Goal: Task Accomplishment & Management: Manage account settings

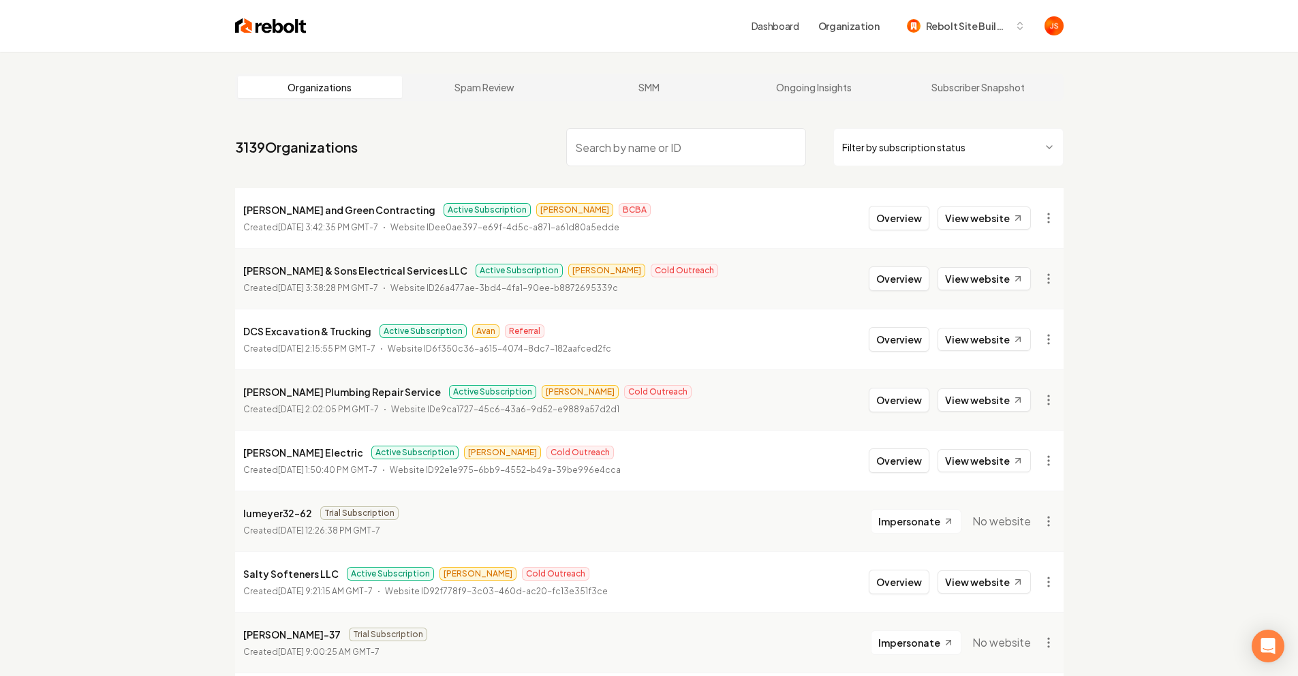
click at [944, 153] on html "Dashboard Organization Rebolt Site Builder Organizations Spam Review SMM Ongoin…" at bounding box center [649, 338] width 1298 height 676
click at [649, 159] on html "Dashboard Organization Rebolt Site Builder Organizations Spam Review SMM Ongoin…" at bounding box center [654, 338] width 1309 height 676
click at [650, 155] on input "search" at bounding box center [686, 147] width 240 height 38
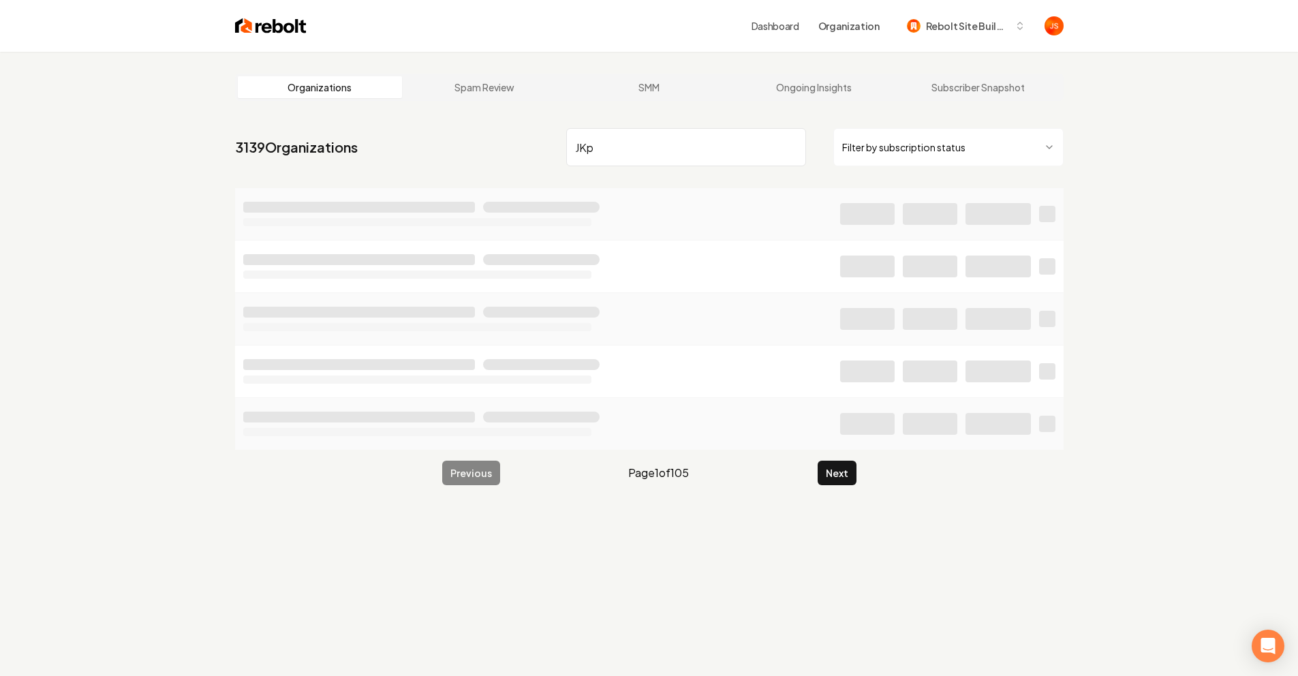
type input "JKp"
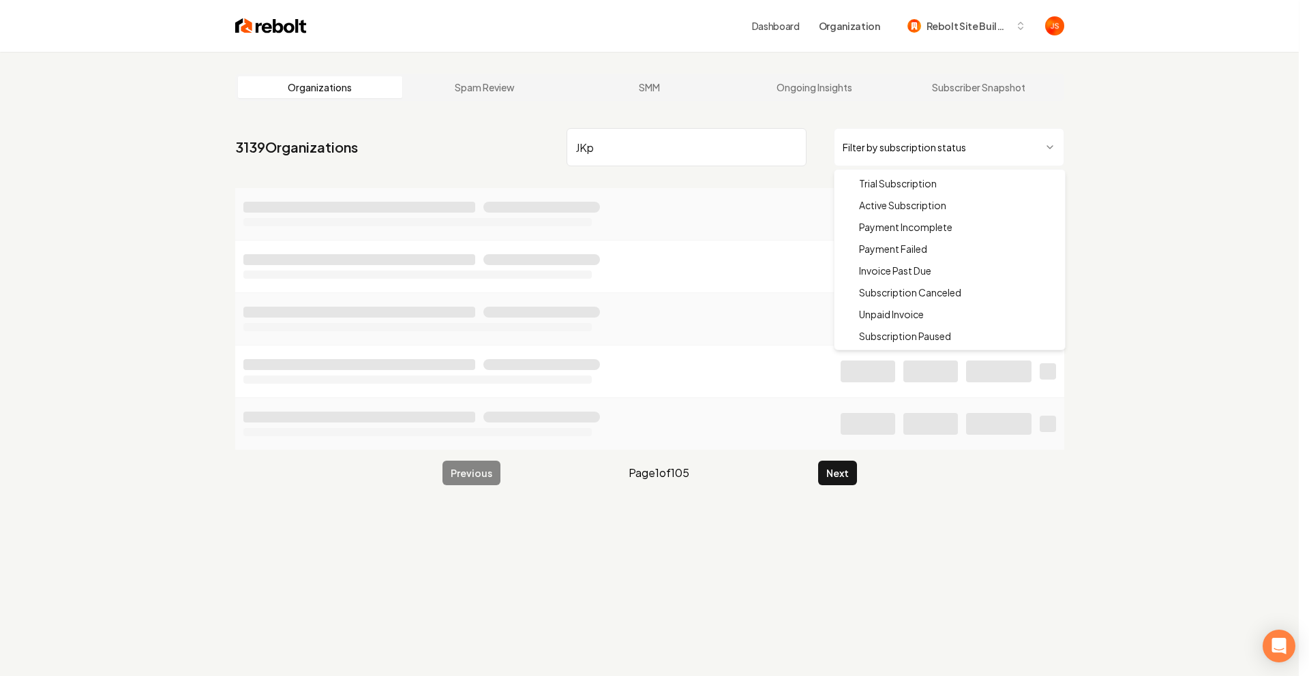
click at [894, 143] on html "Dashboard Organization Rebolt Site Builder Organizations Spam Review SMM Ongoin…" at bounding box center [654, 338] width 1309 height 676
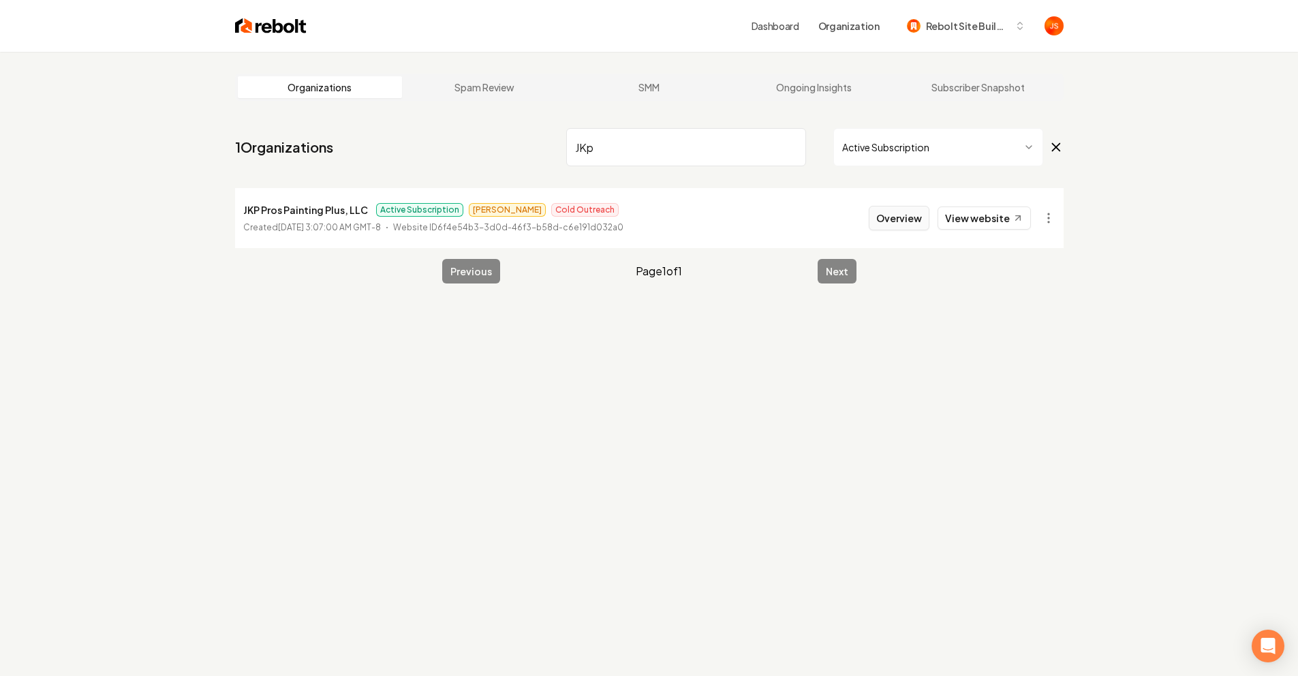
click at [885, 207] on button "Overview" at bounding box center [899, 218] width 61 height 25
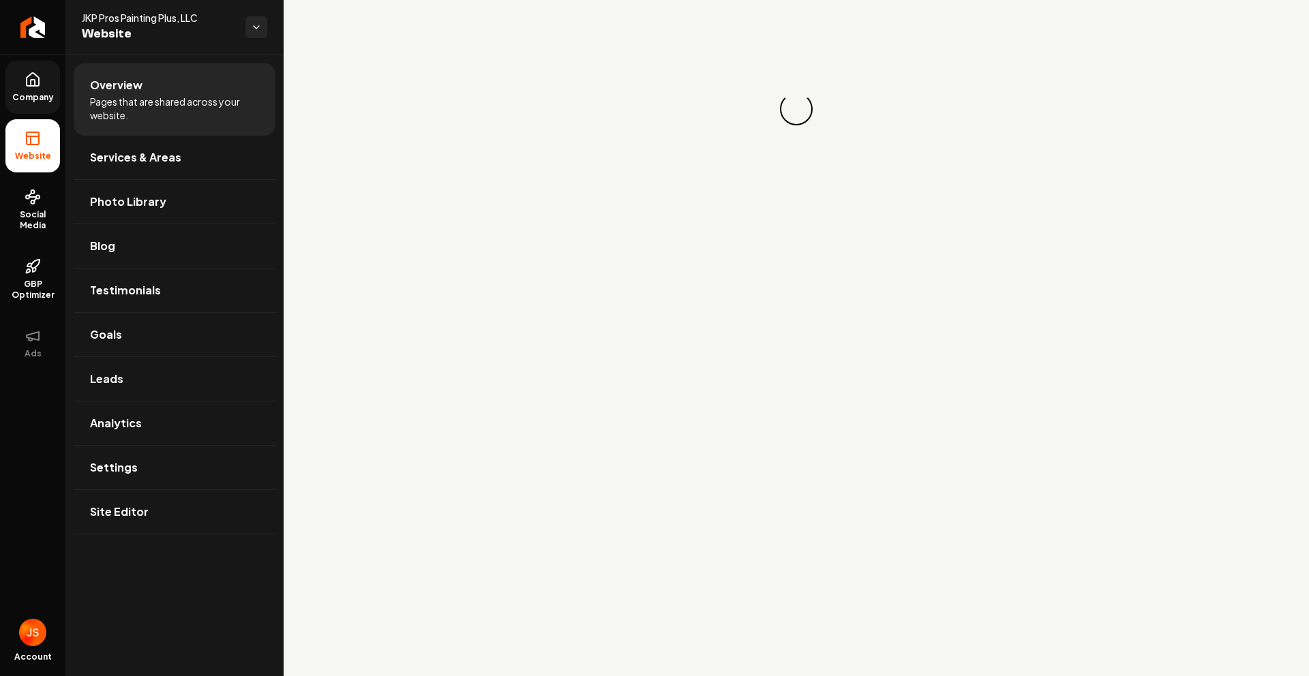
click at [21, 95] on span "Company" at bounding box center [33, 97] width 52 height 11
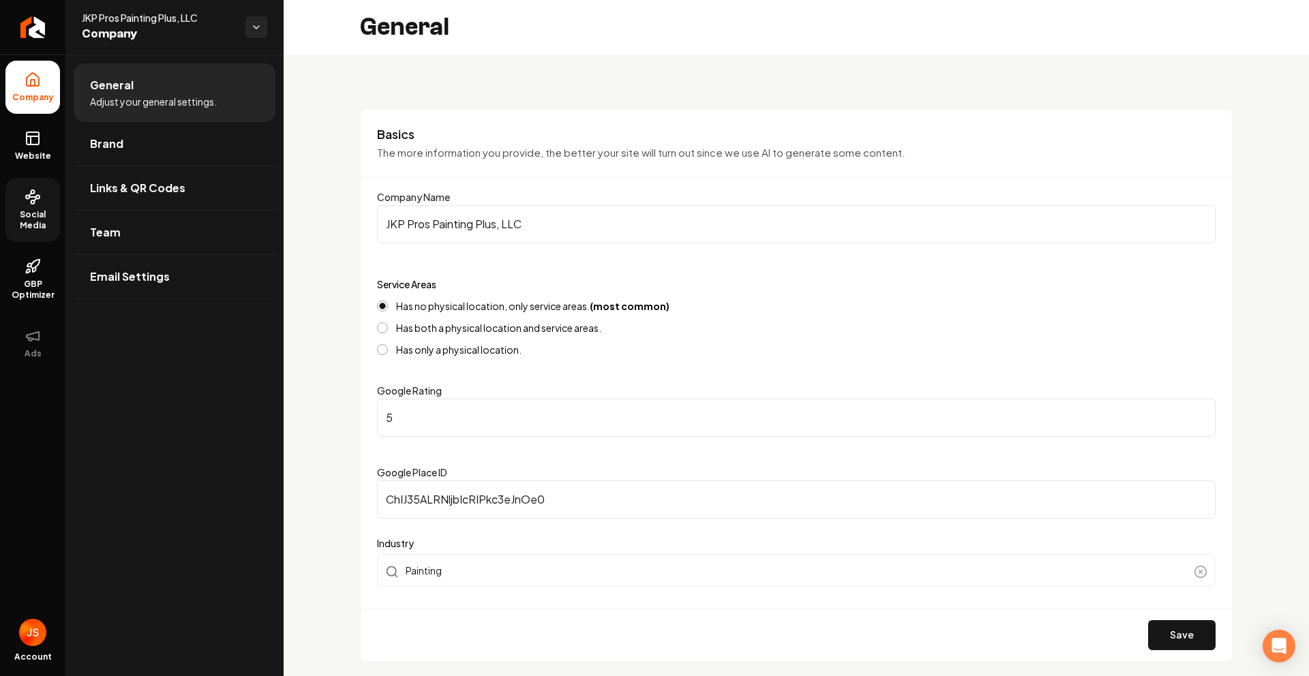
click at [26, 224] on span "Social Media" at bounding box center [32, 220] width 55 height 22
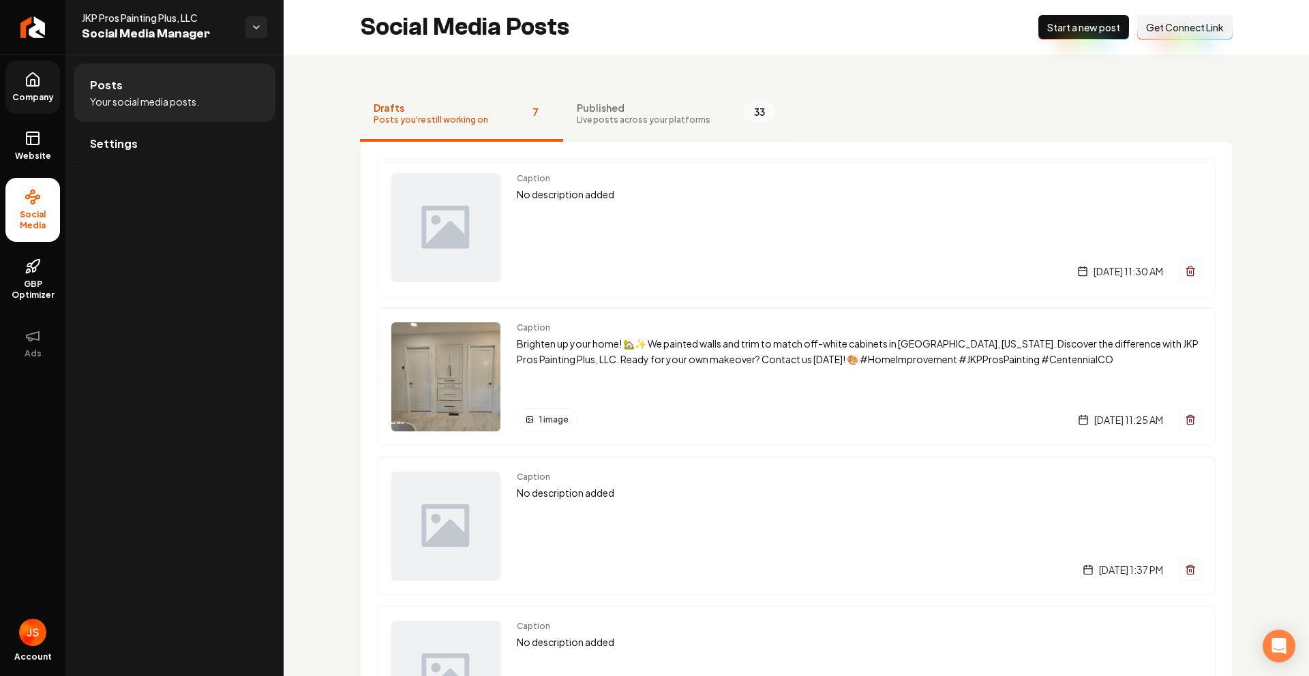
click at [625, 93] on button "Published Live posts across your platforms 33" at bounding box center [676, 114] width 226 height 55
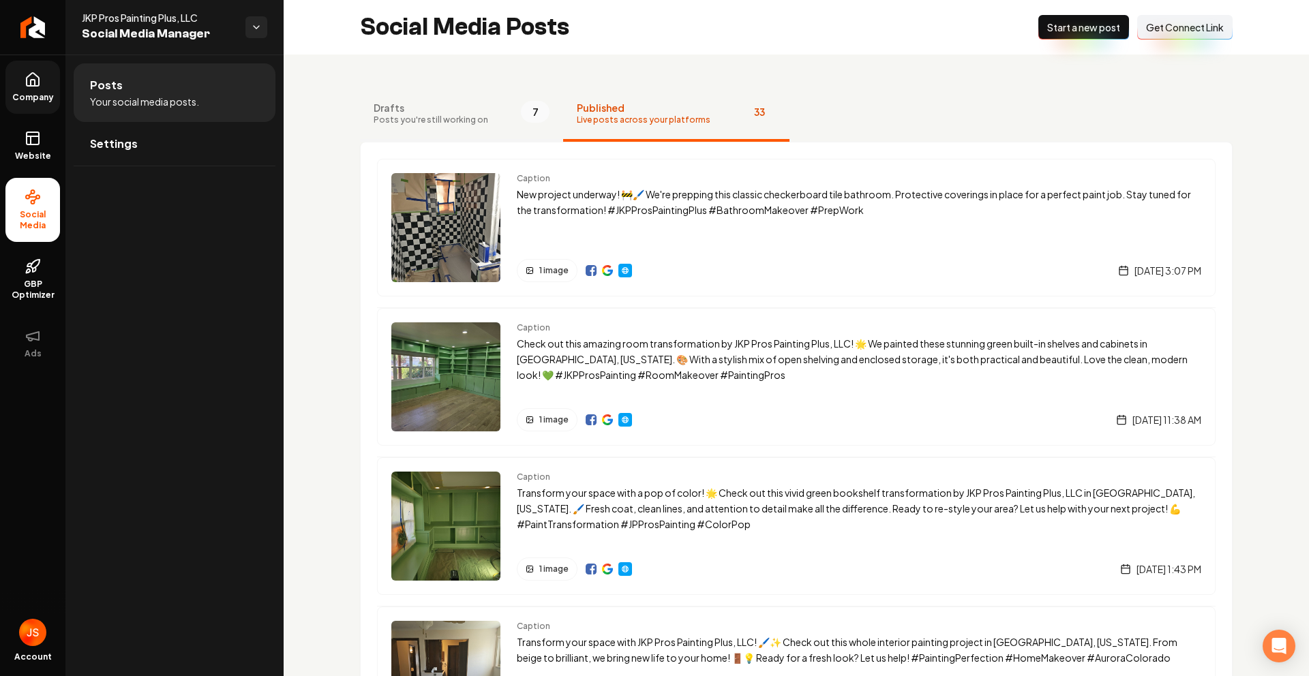
click at [425, 117] on span "Posts you're still working on" at bounding box center [430, 119] width 114 height 11
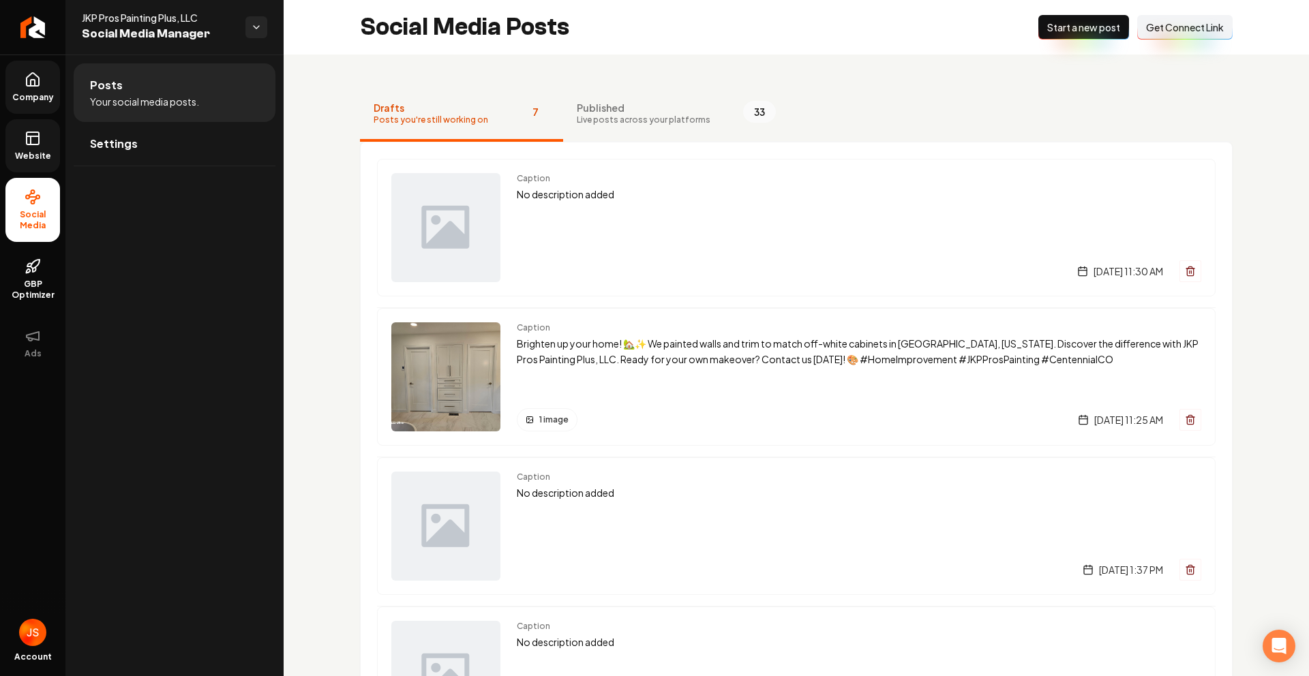
click at [22, 144] on link "Website" at bounding box center [32, 145] width 55 height 53
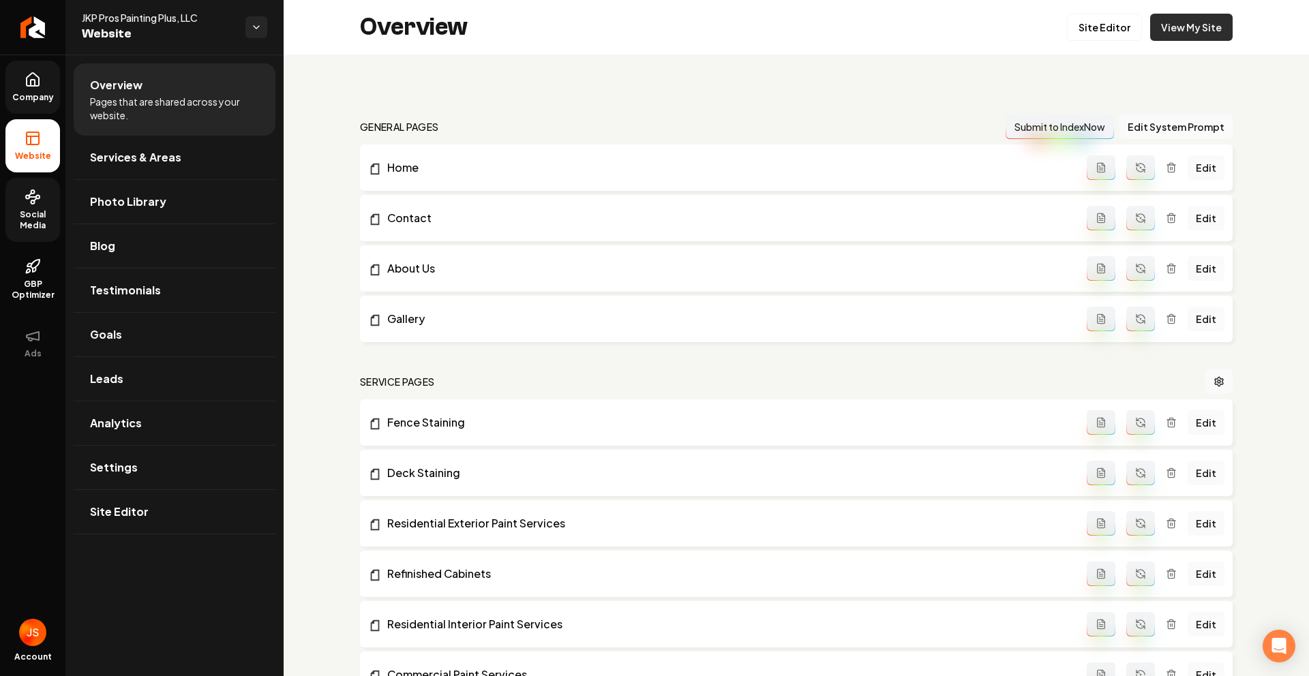
click at [1199, 22] on link "View My Site" at bounding box center [1191, 27] width 82 height 27
click at [110, 385] on span "Leads" at bounding box center [106, 379] width 33 height 16
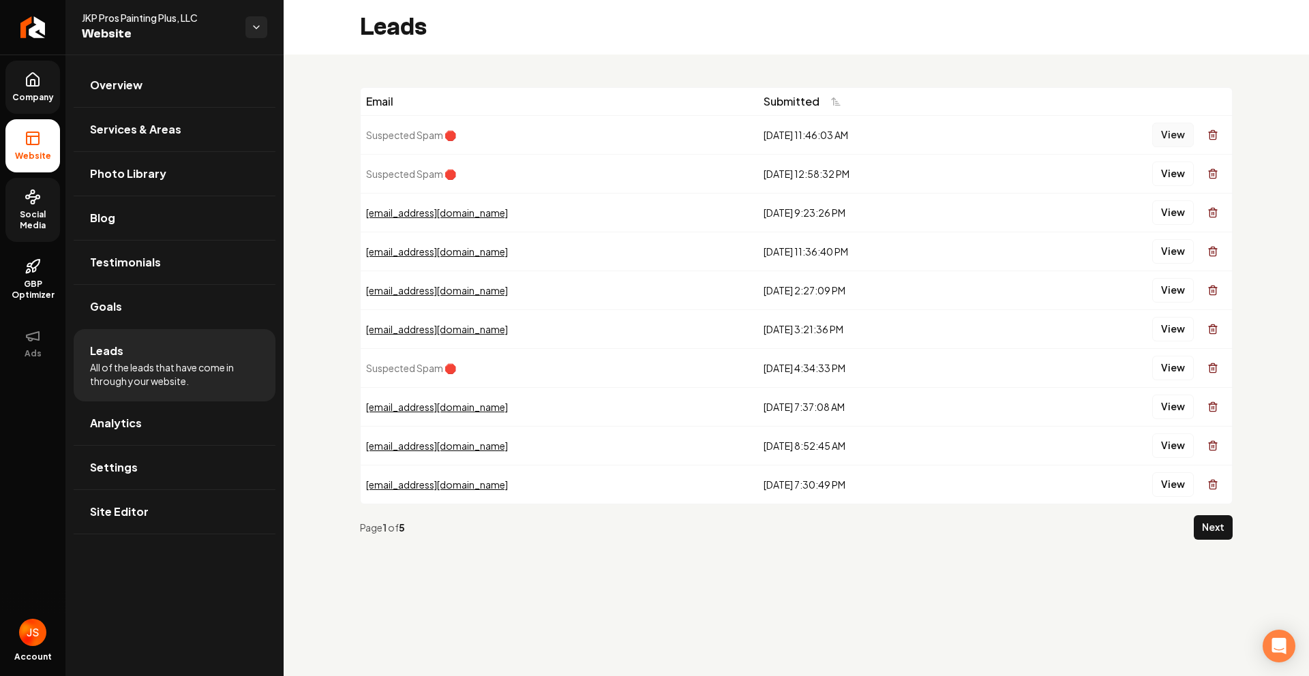
click at [1168, 135] on button "View" at bounding box center [1173, 135] width 42 height 25
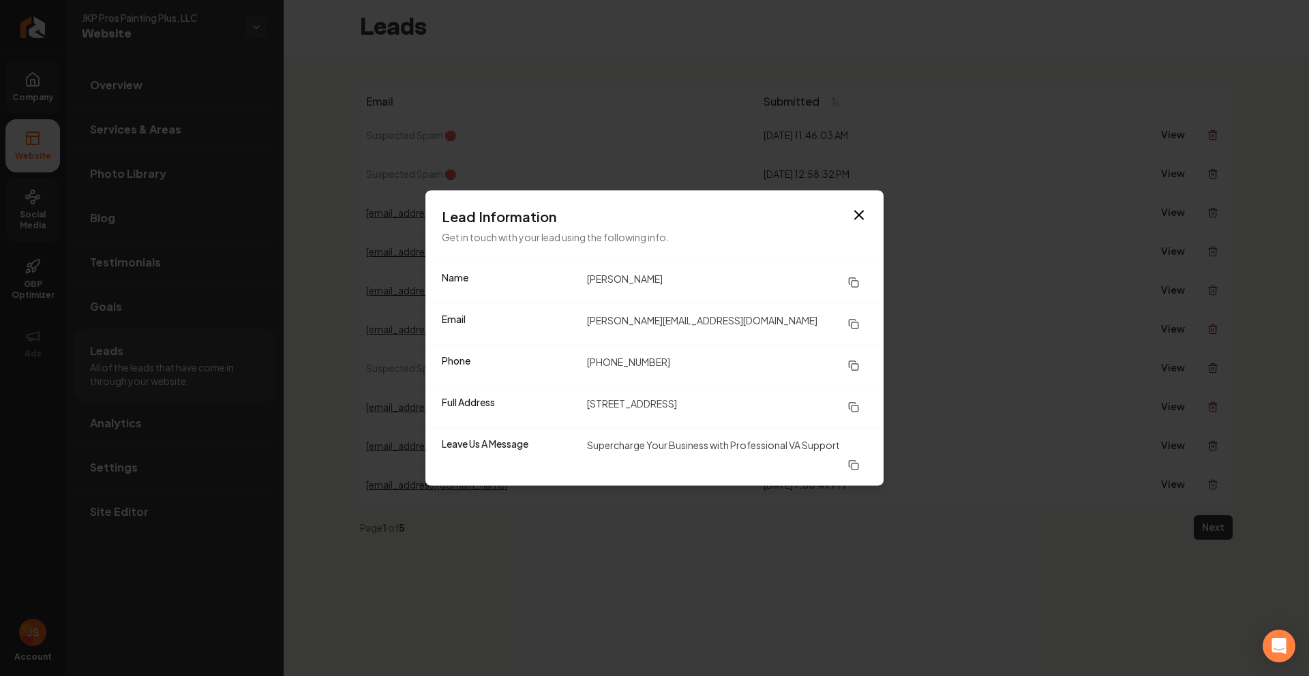
click at [868, 207] on div "Lead Information Get in touch with your lead using the following info." at bounding box center [654, 226] width 458 height 71
click at [857, 214] on icon "button" at bounding box center [859, 215] width 8 height 8
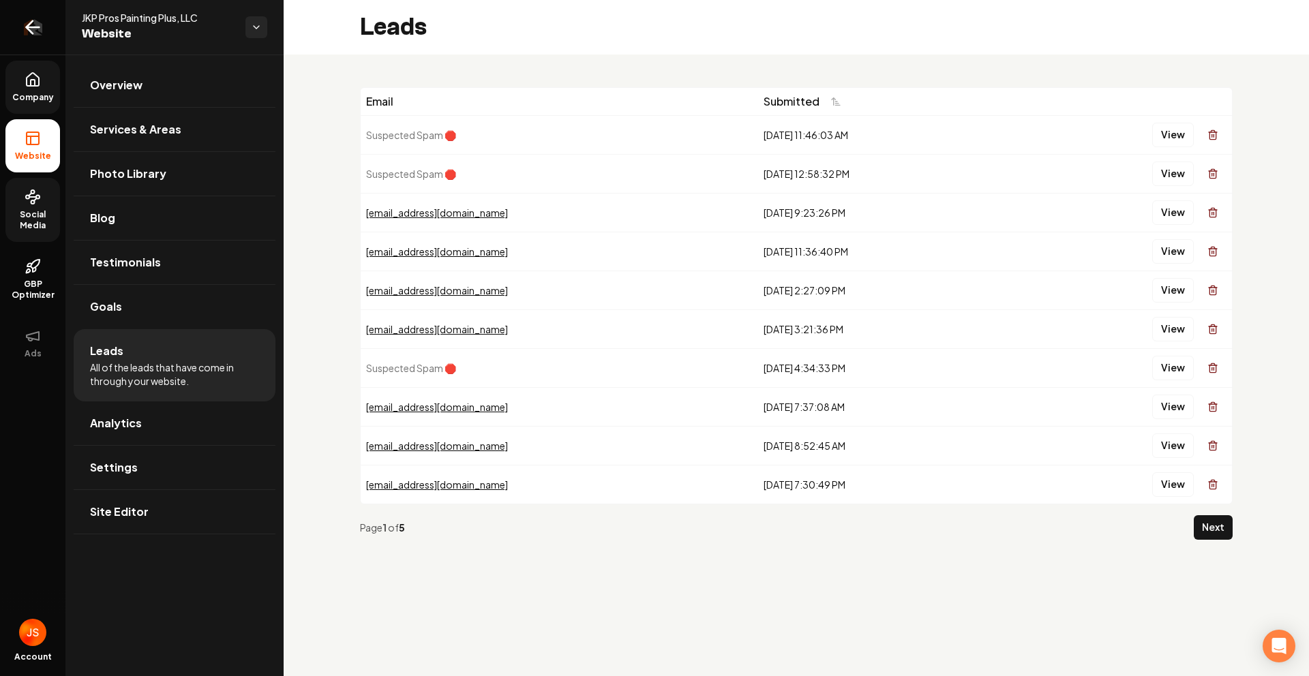
click at [0, 12] on link "Return to dashboard" at bounding box center [32, 27] width 65 height 55
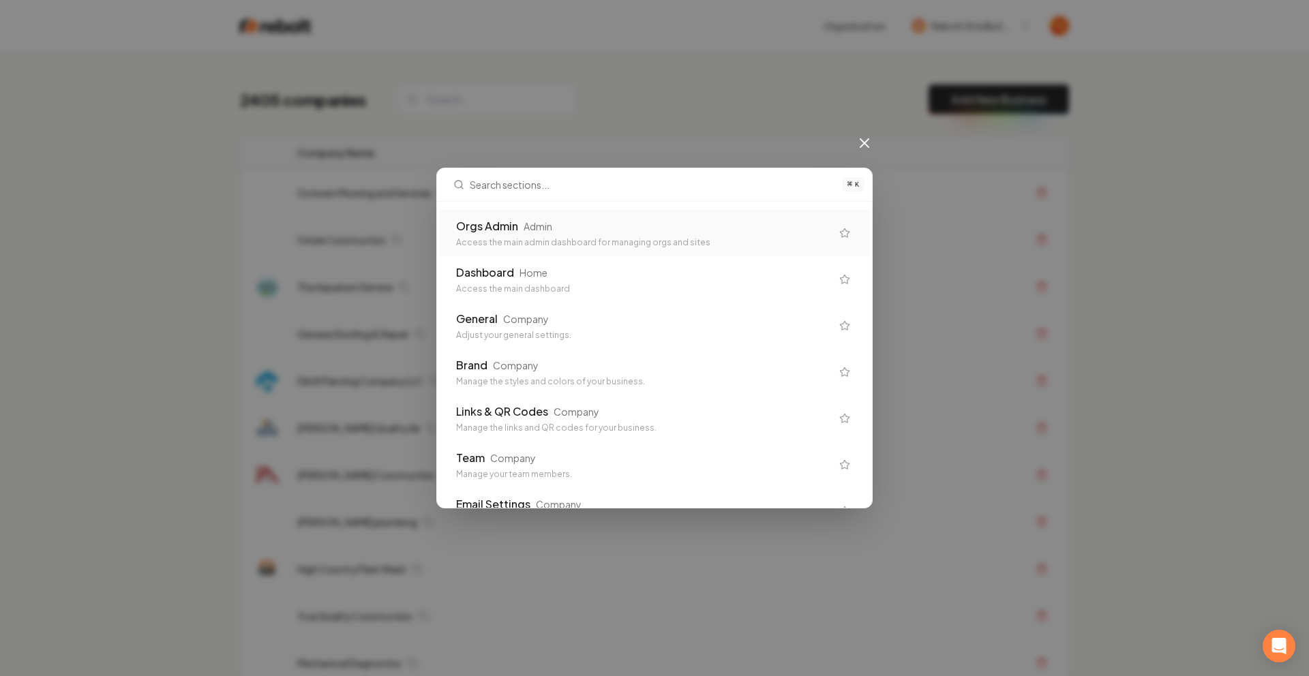
click at [712, 219] on div "Orgs Admin Admin" at bounding box center [643, 226] width 375 height 16
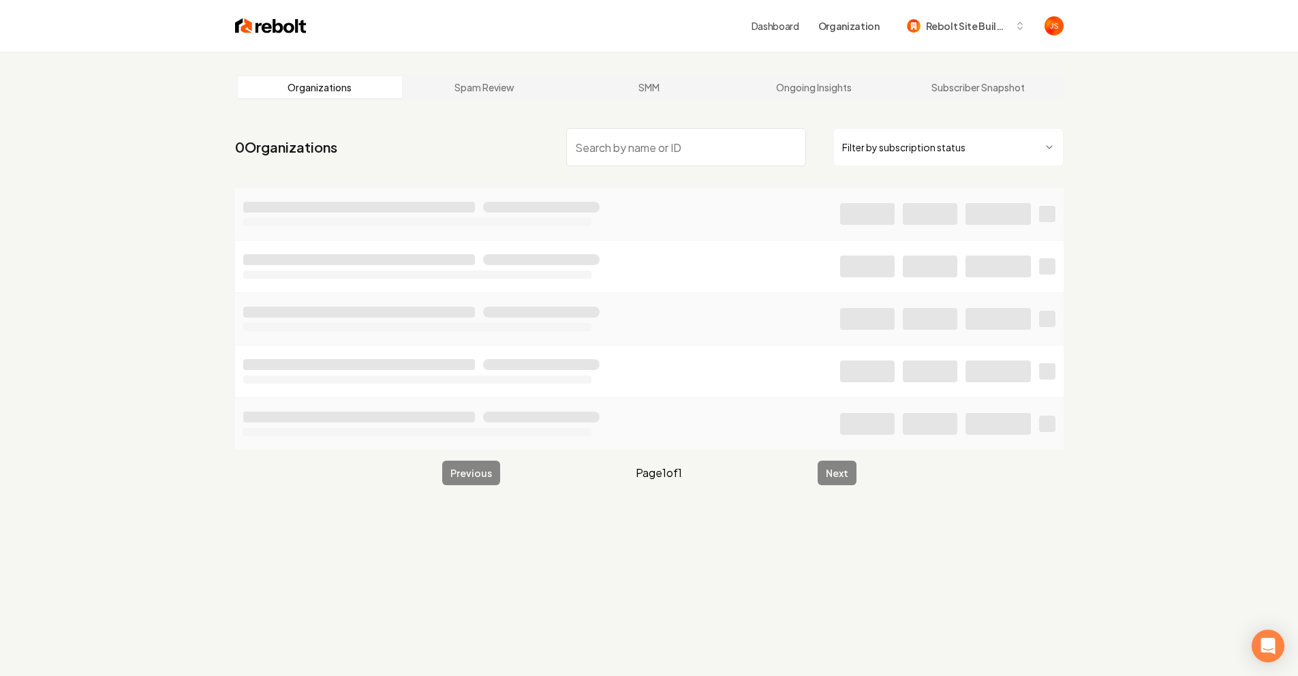
click at [874, 112] on main "Organizations Spam Review SMM Ongoing Insights Subscriber Snapshot 0 Organizati…" at bounding box center [649, 279] width 872 height 455
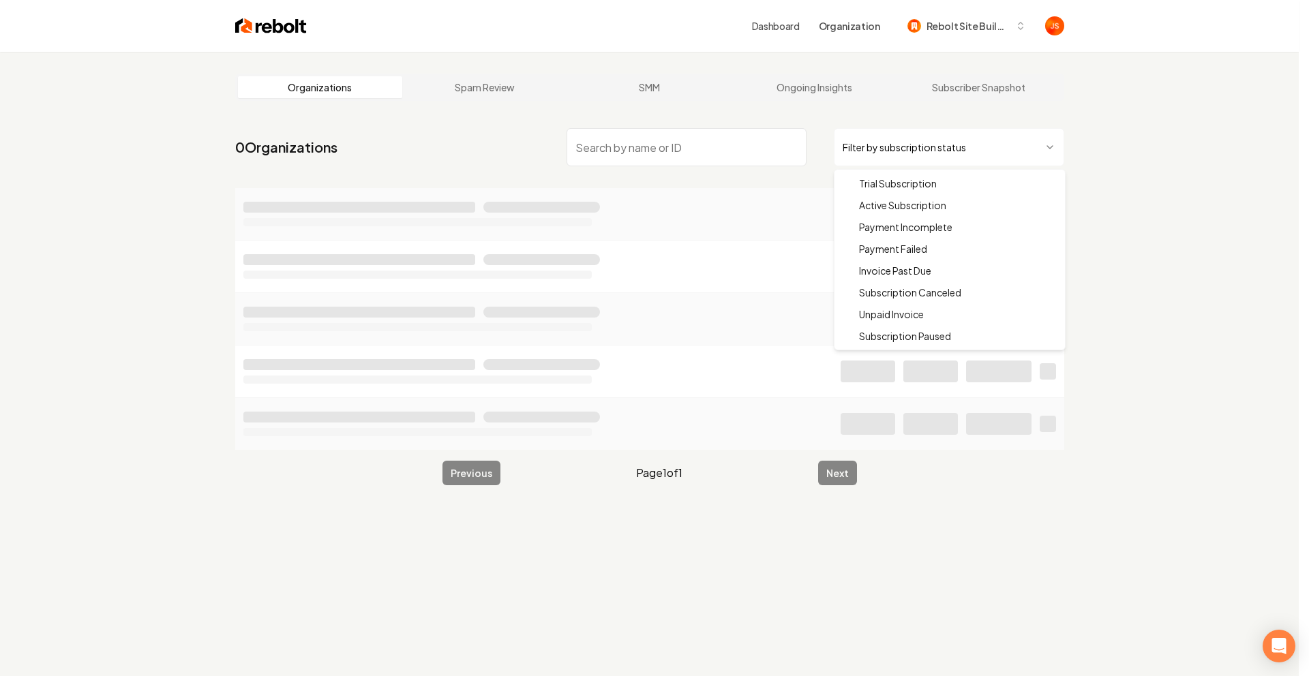
click at [879, 147] on html "Dashboard Organization Rebolt Site Builder Organizations Spam Review SMM Ongoin…" at bounding box center [654, 338] width 1309 height 676
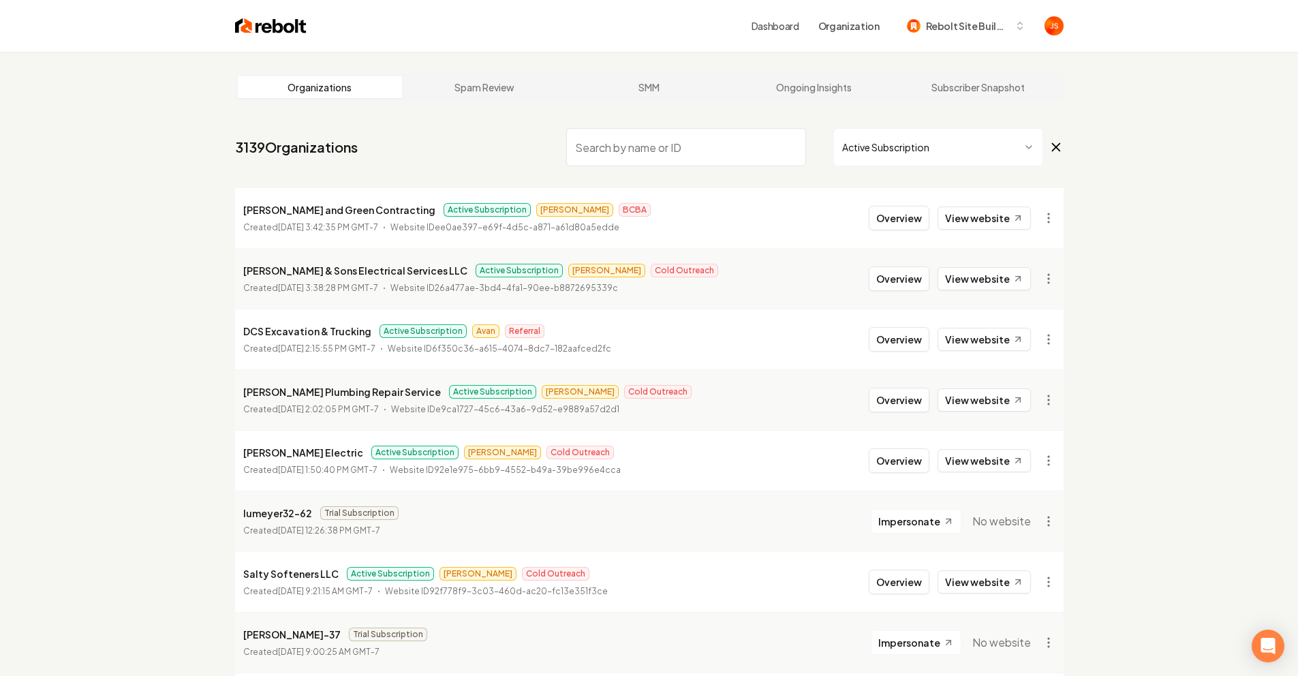
click at [708, 149] on input "search" at bounding box center [686, 147] width 240 height 38
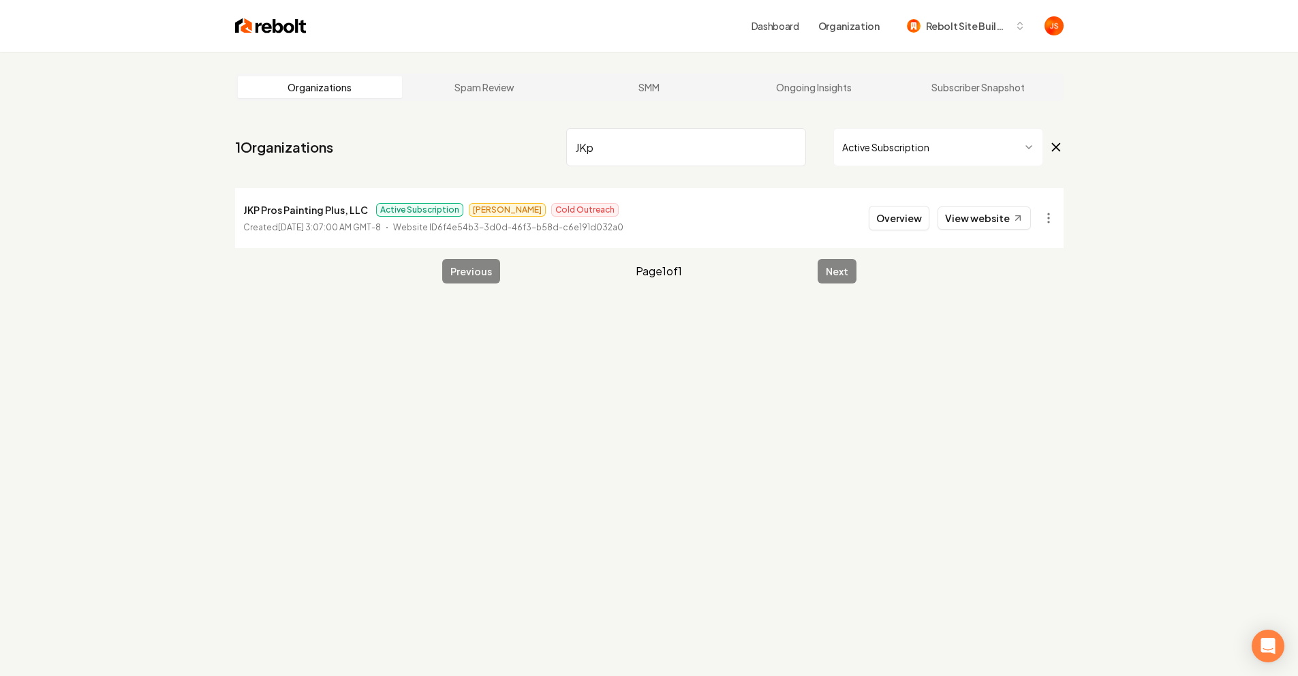
type input "JKp"
click at [1051, 215] on html "Dashboard Organization Rebolt Site Builder Organizations Spam Review SMM Ongoin…" at bounding box center [649, 338] width 1298 height 676
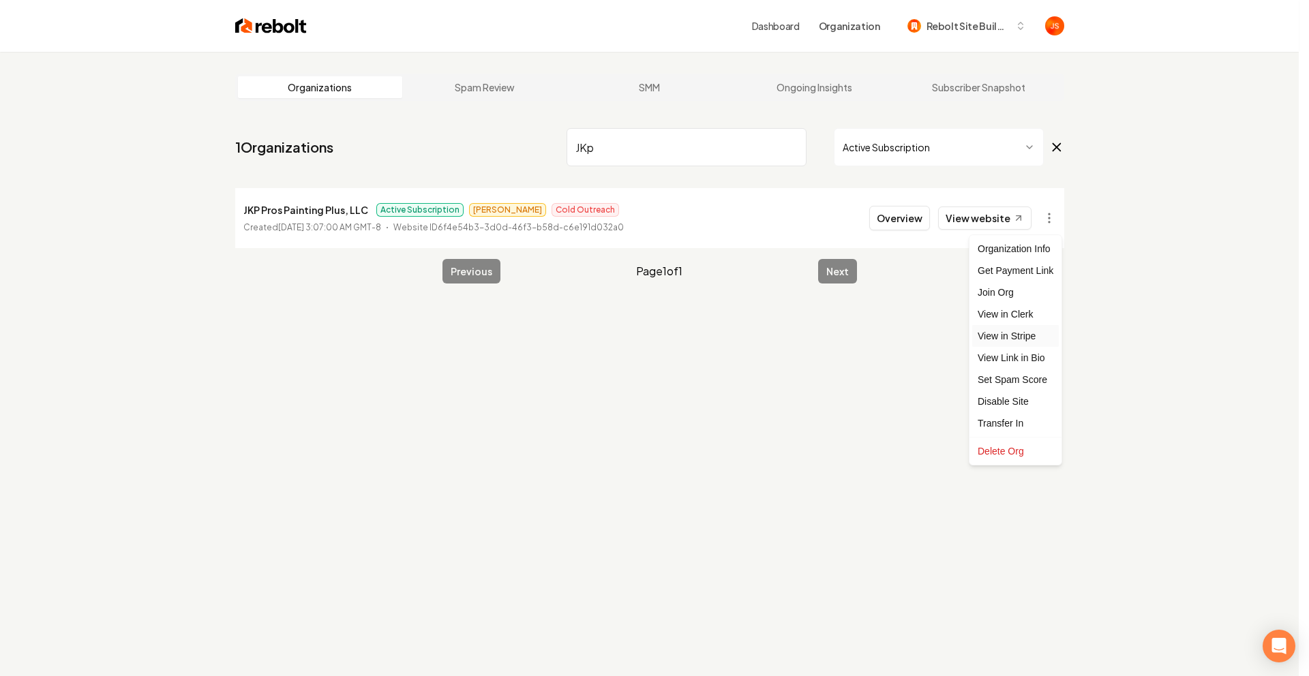
click at [1028, 333] on link "View in Stripe" at bounding box center [1015, 336] width 87 height 22
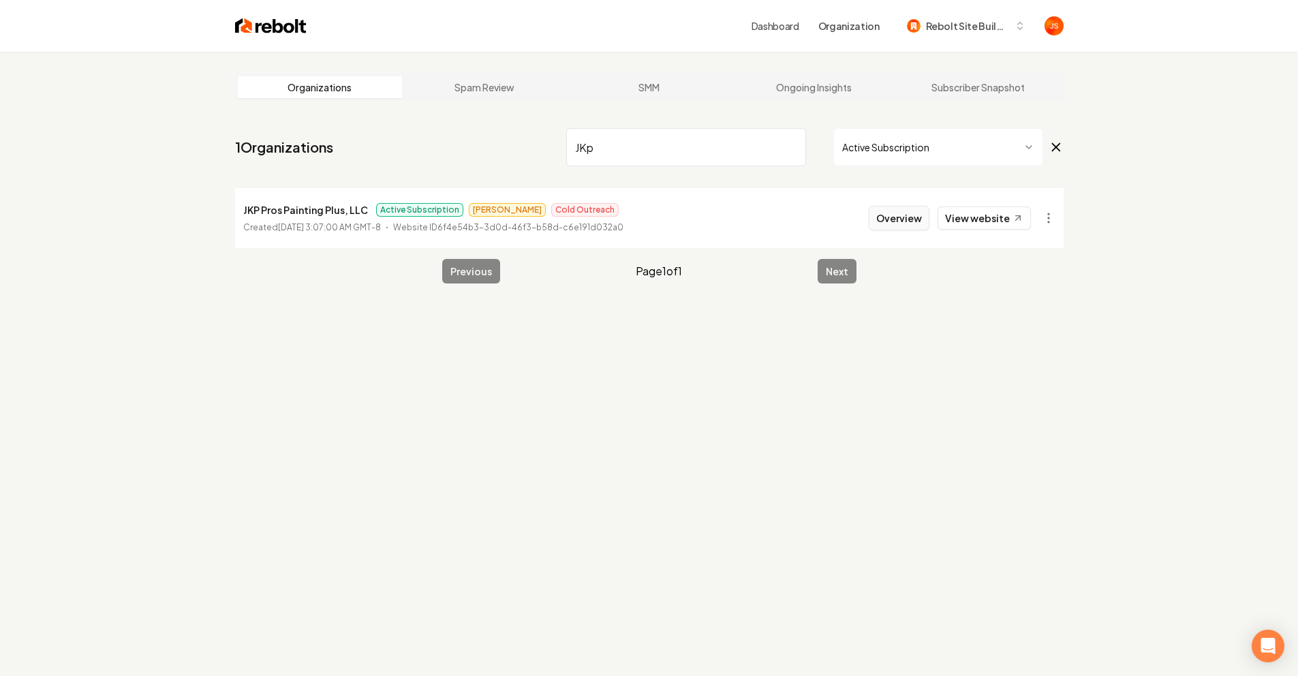
click at [921, 217] on button "Overview" at bounding box center [899, 218] width 61 height 25
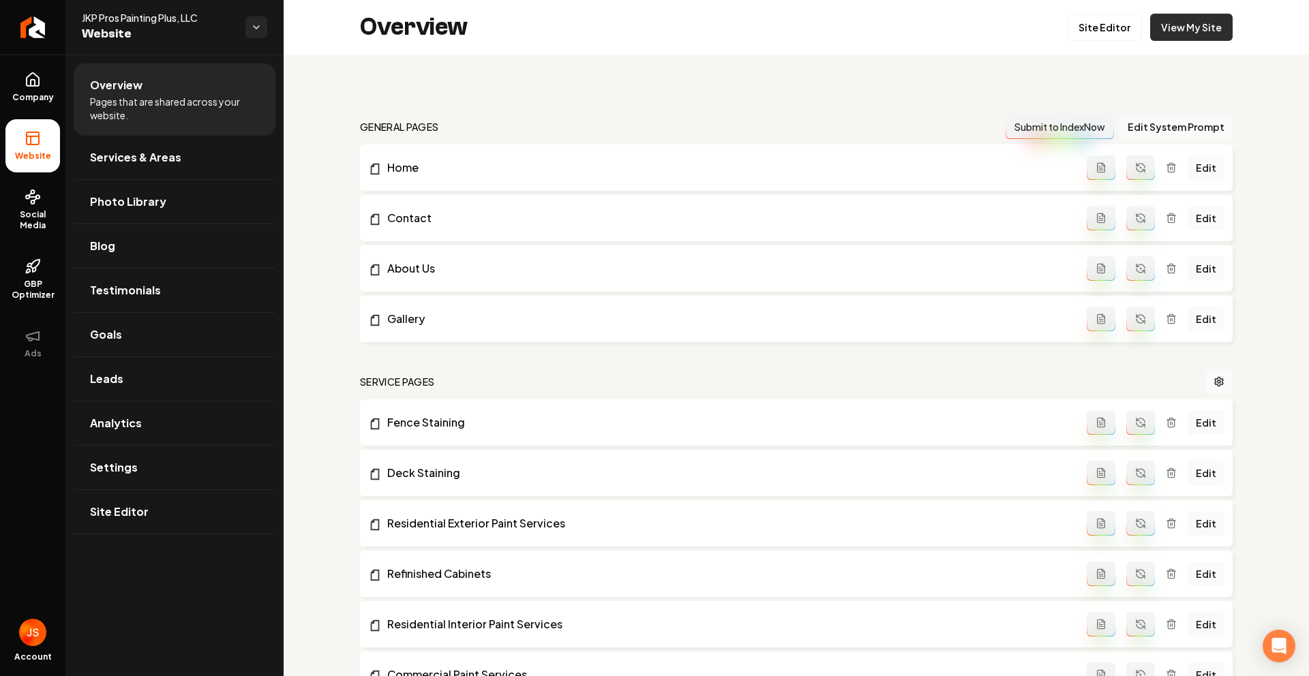
click at [1202, 27] on link "View My Site" at bounding box center [1191, 27] width 82 height 27
click at [127, 389] on link "Leads" at bounding box center [175, 379] width 202 height 44
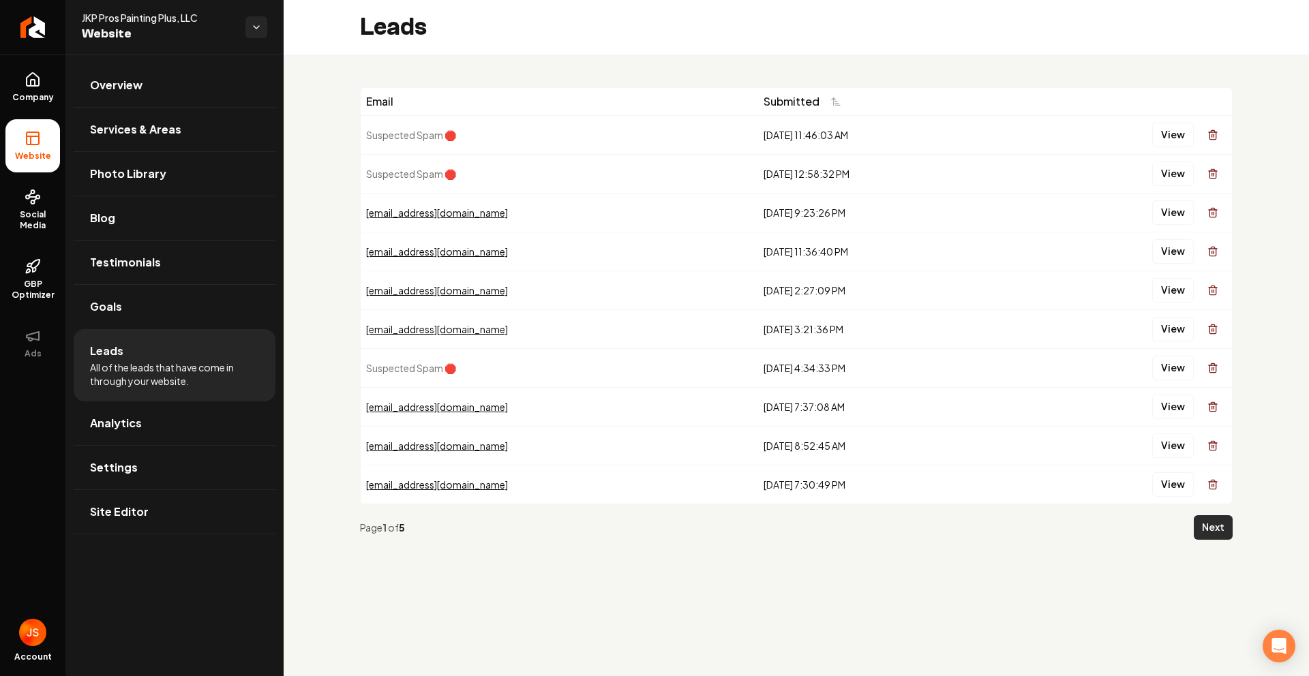
click at [1217, 534] on button "Next" at bounding box center [1212, 527] width 39 height 25
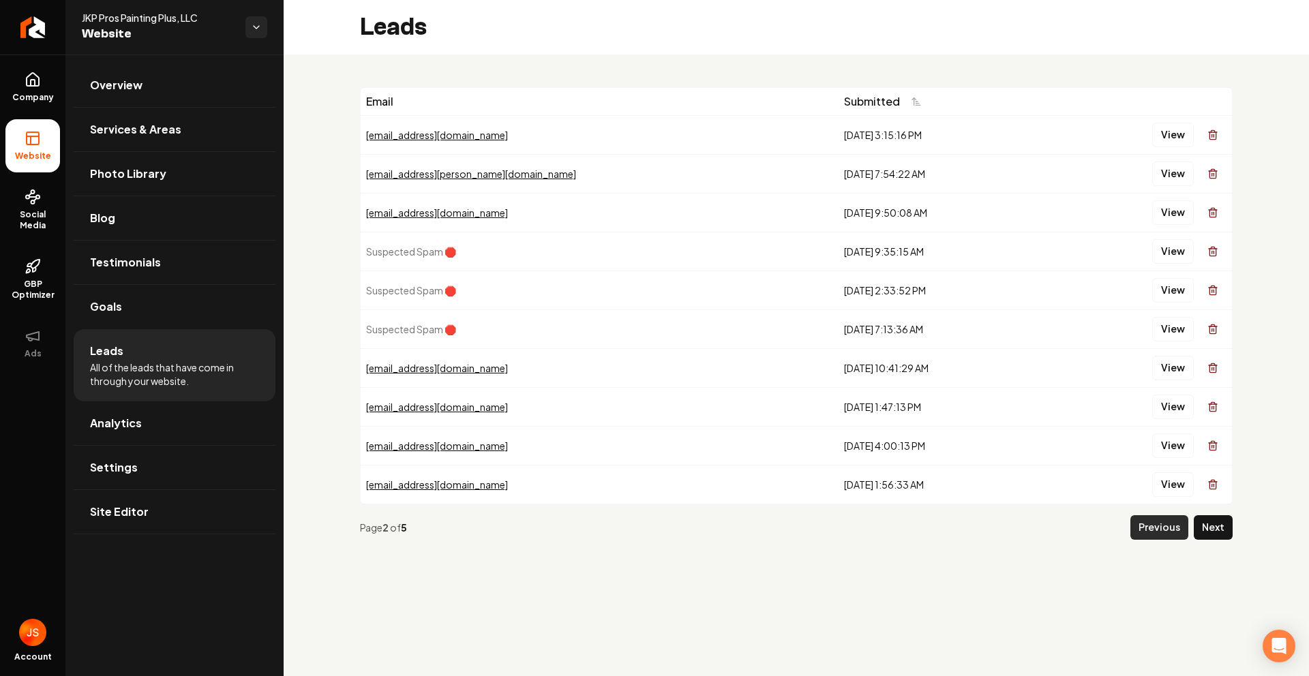
click at [1154, 530] on button "Previous" at bounding box center [1159, 527] width 58 height 25
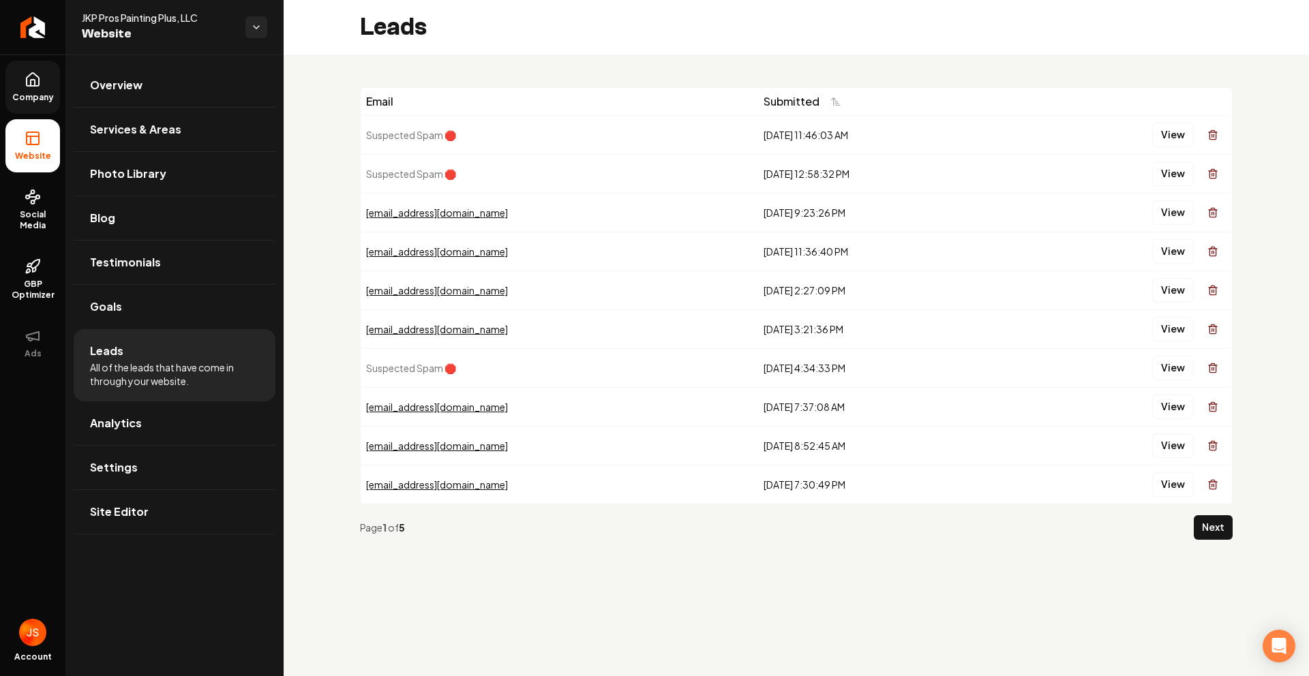
click at [13, 72] on link "Company" at bounding box center [32, 87] width 55 height 53
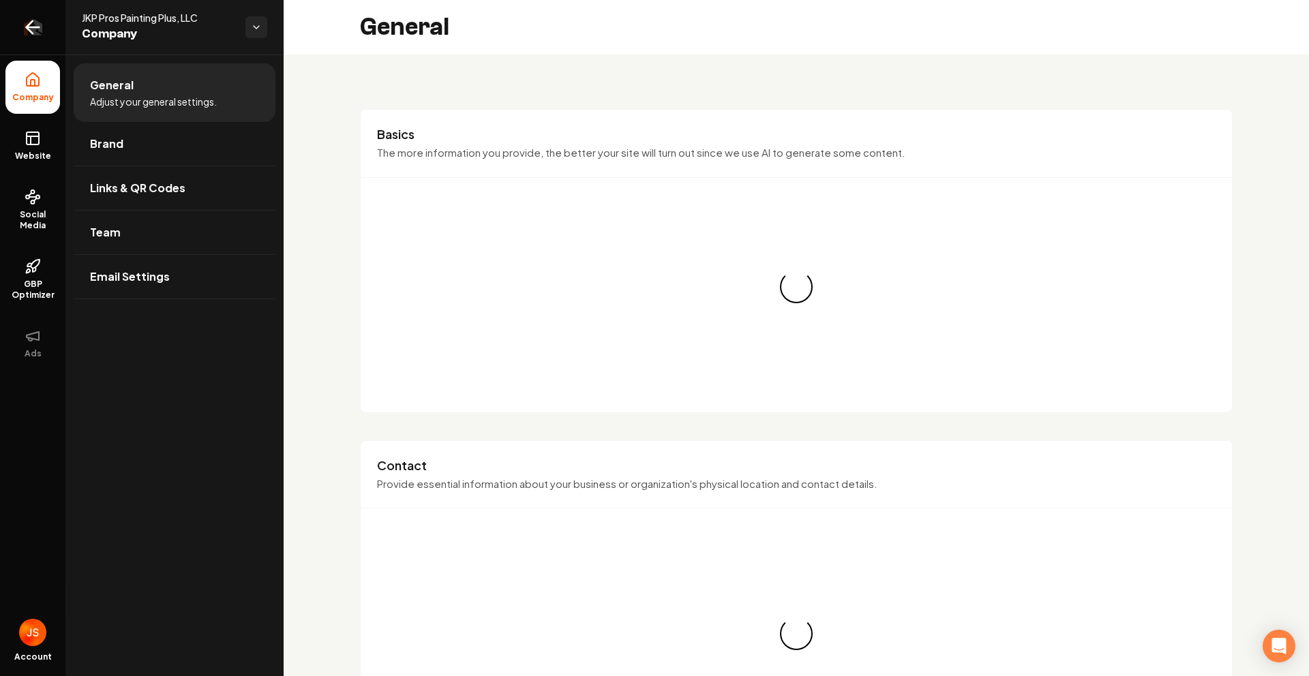
click at [18, 13] on link "Return to dashboard" at bounding box center [32, 27] width 65 height 55
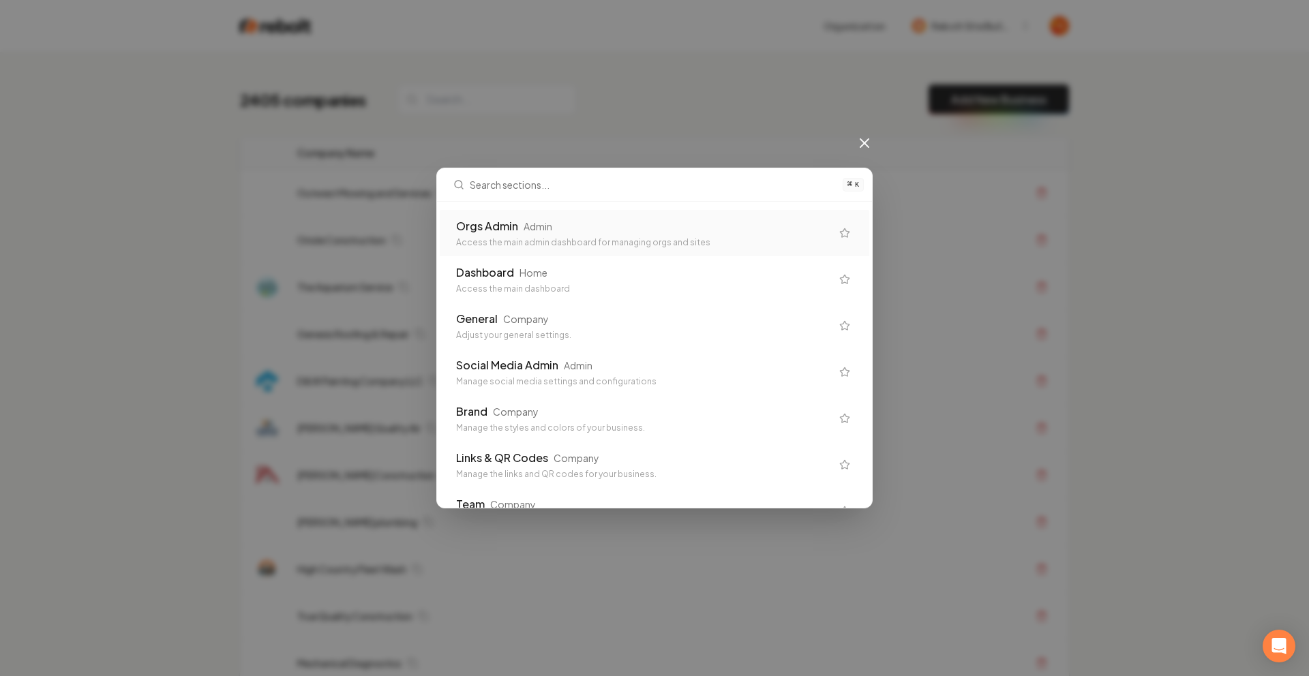
click at [565, 226] on div "Orgs Admin Admin" at bounding box center [643, 226] width 375 height 16
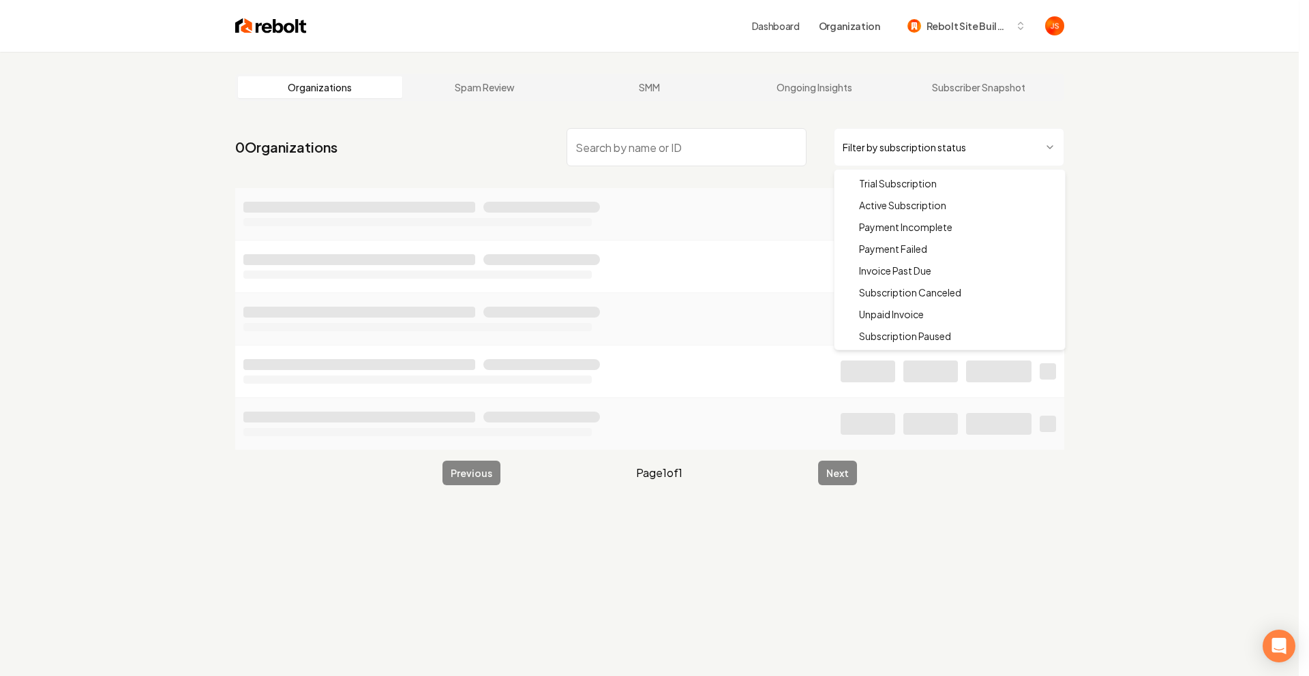
click at [956, 164] on html "Dashboard Organization Rebolt Site Builder Organizations Spam Review SMM Ongoin…" at bounding box center [654, 338] width 1309 height 676
drag, startPoint x: 905, startPoint y: 197, endPoint x: 834, endPoint y: 189, distance: 71.4
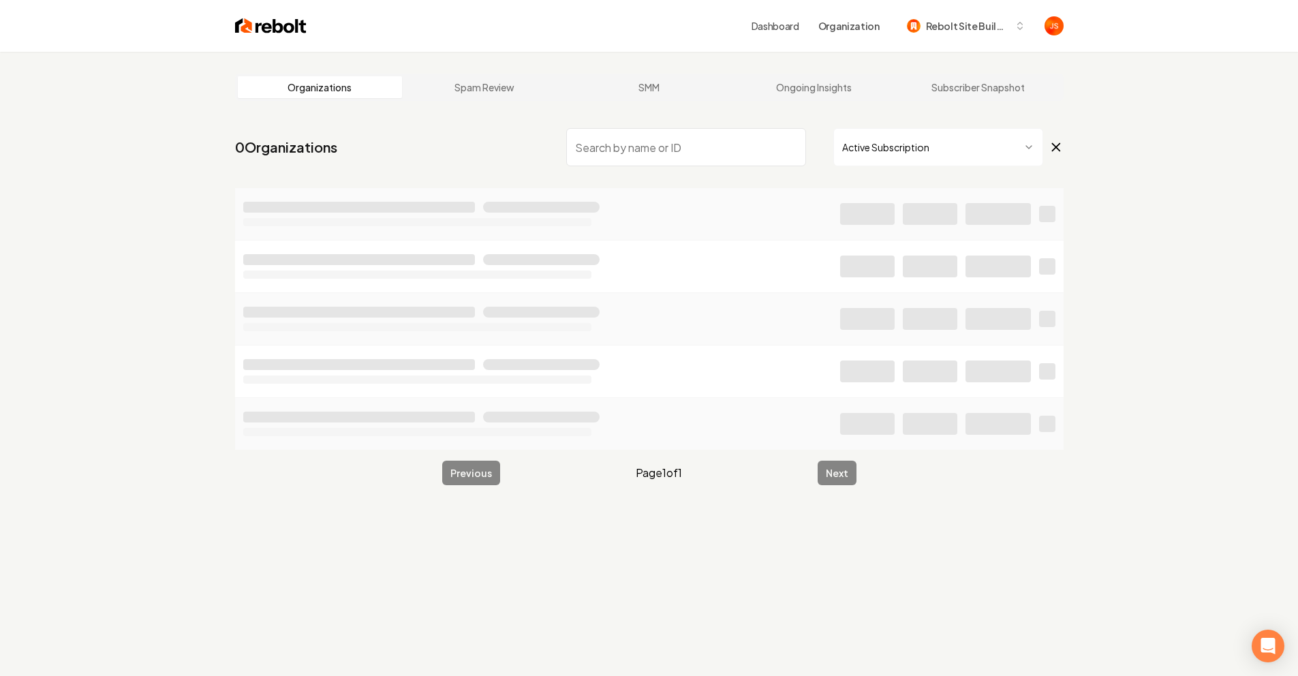
click at [739, 159] on input "search" at bounding box center [686, 147] width 240 height 38
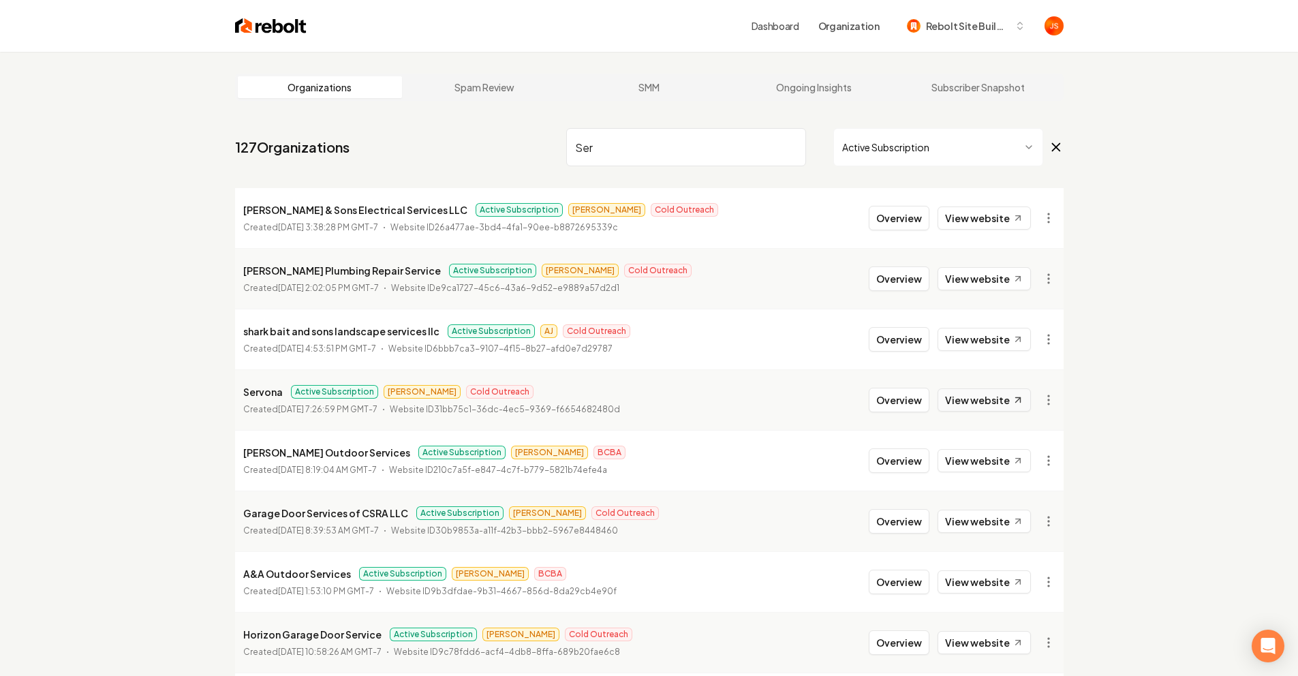
type input "Ser"
click at [973, 409] on link "View website" at bounding box center [984, 399] width 93 height 23
drag, startPoint x: 762, startPoint y: 152, endPoint x: 770, endPoint y: 145, distance: 10.6
click at [769, 145] on input "Ser" at bounding box center [686, 147] width 240 height 38
click at [789, 143] on input "Ser" at bounding box center [686, 147] width 240 height 38
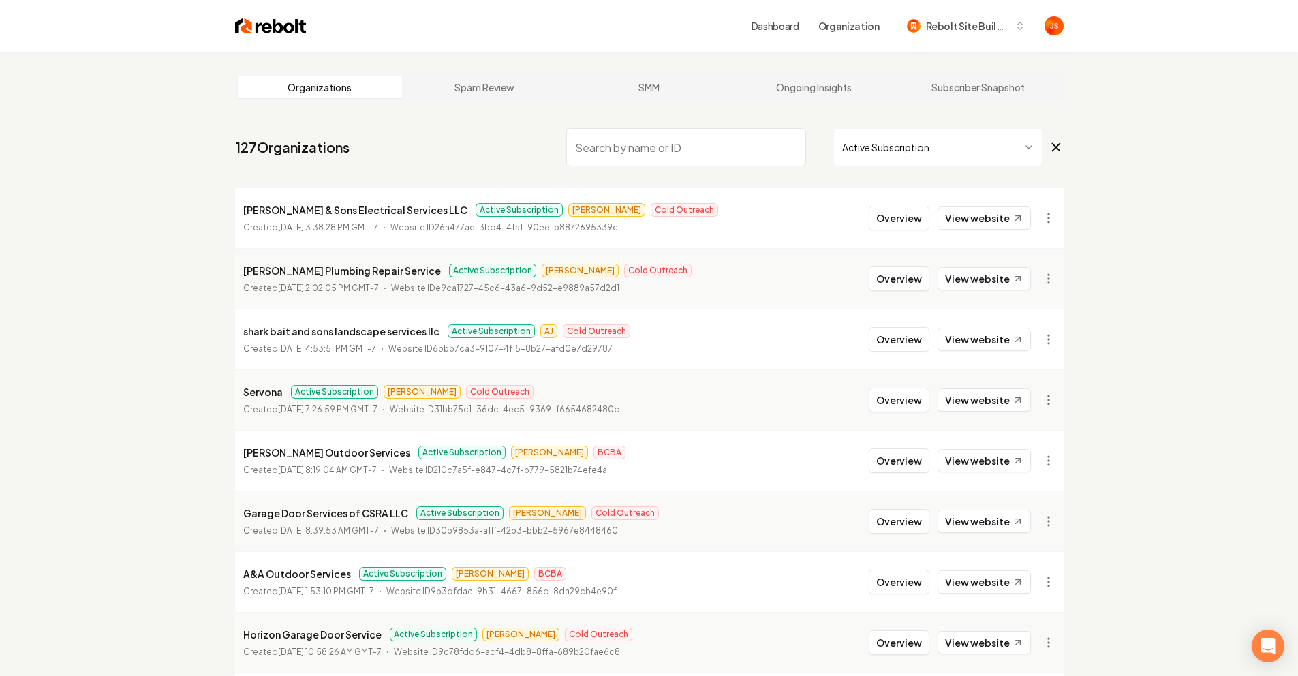
click at [789, 143] on input "search" at bounding box center [686, 147] width 240 height 38
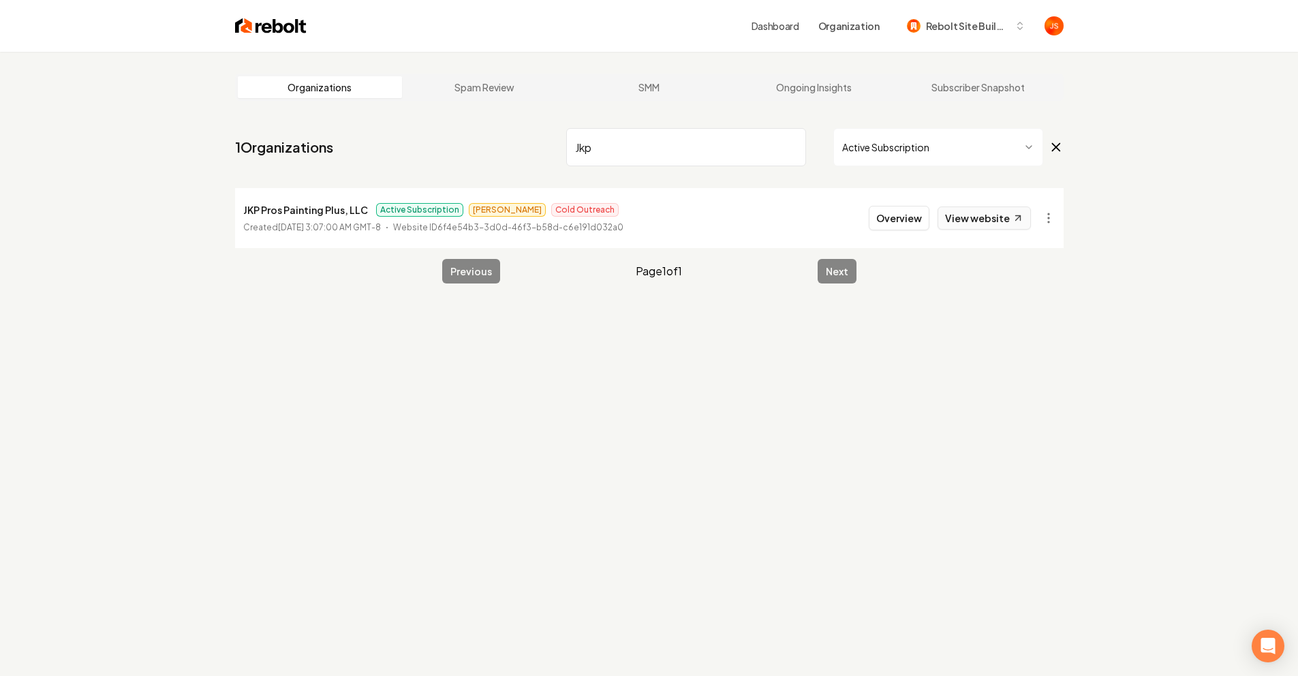
type input "Jkp"
click at [971, 222] on link "View website" at bounding box center [984, 218] width 93 height 23
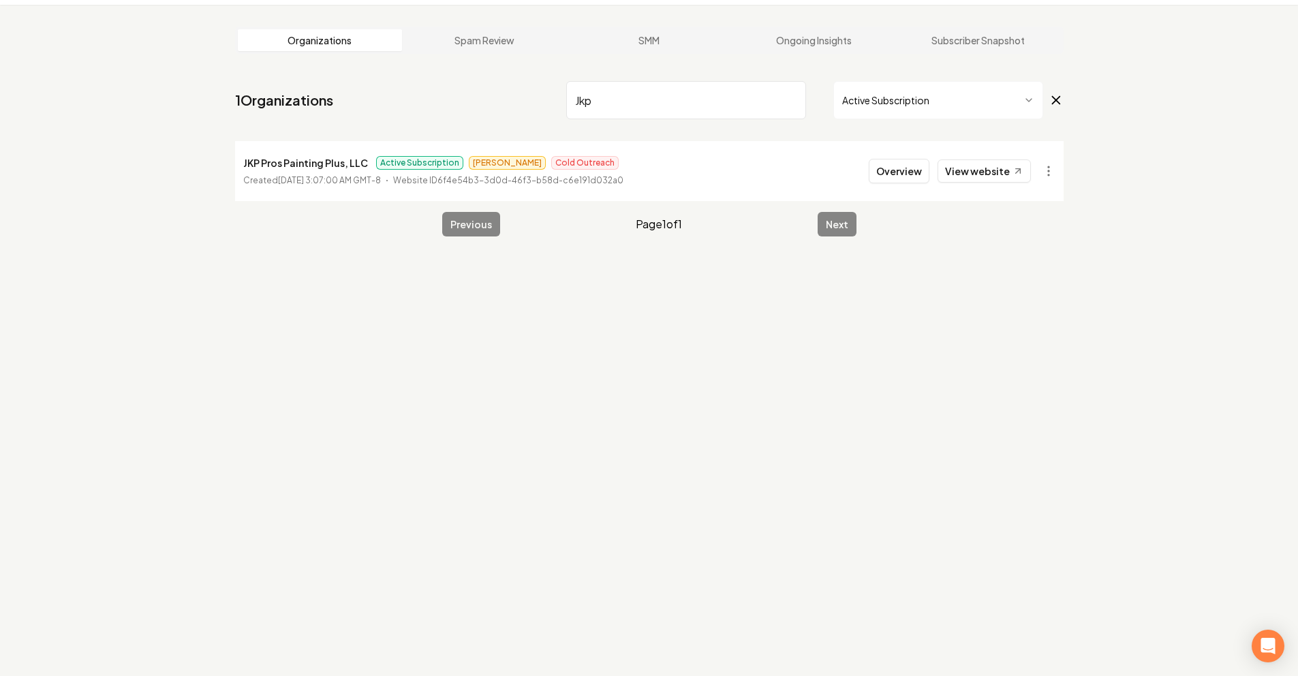
scroll to position [52, 0]
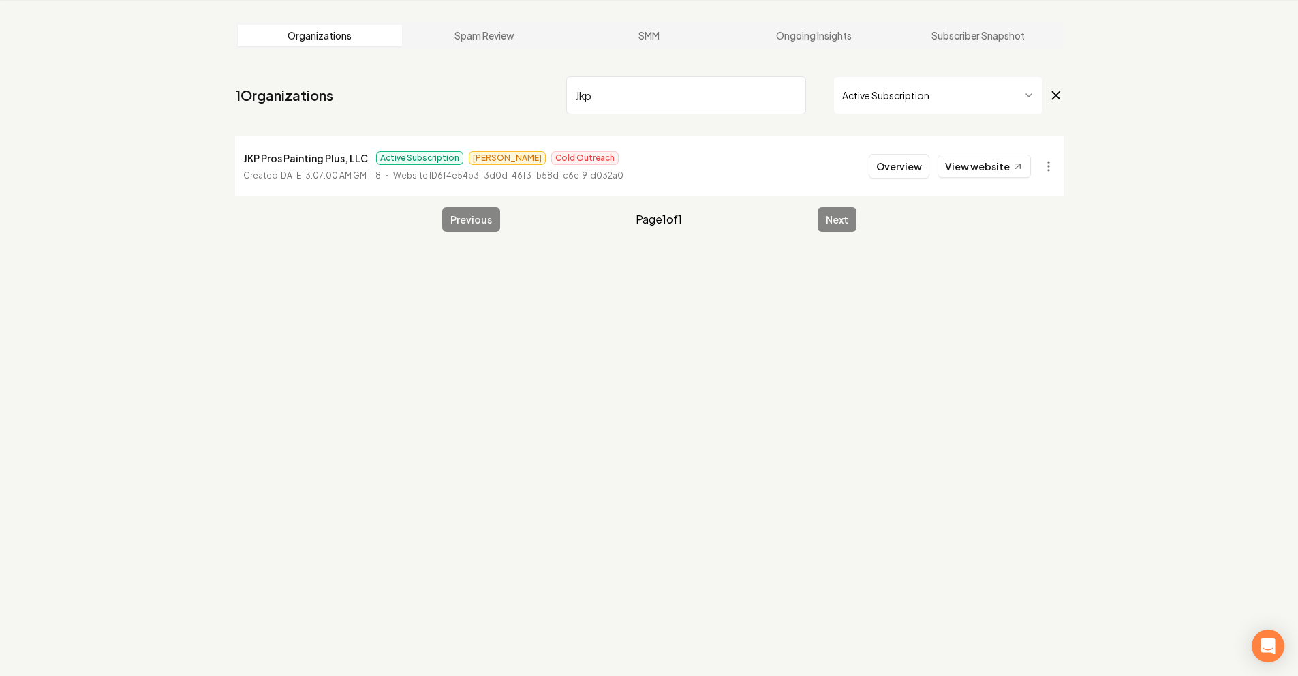
click at [793, 95] on input "Jkp" at bounding box center [686, 95] width 240 height 38
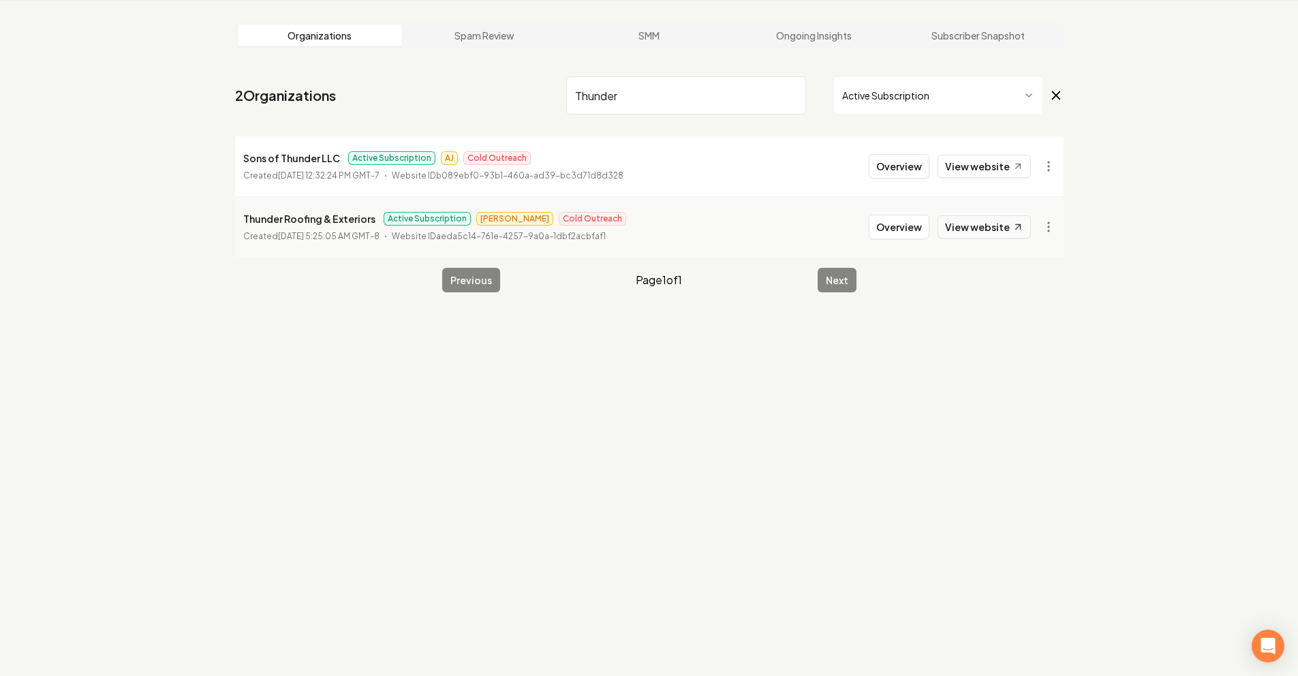
type input "Thunder"
click at [998, 220] on link "View website" at bounding box center [984, 226] width 93 height 23
click at [895, 222] on button "Overview" at bounding box center [899, 227] width 61 height 25
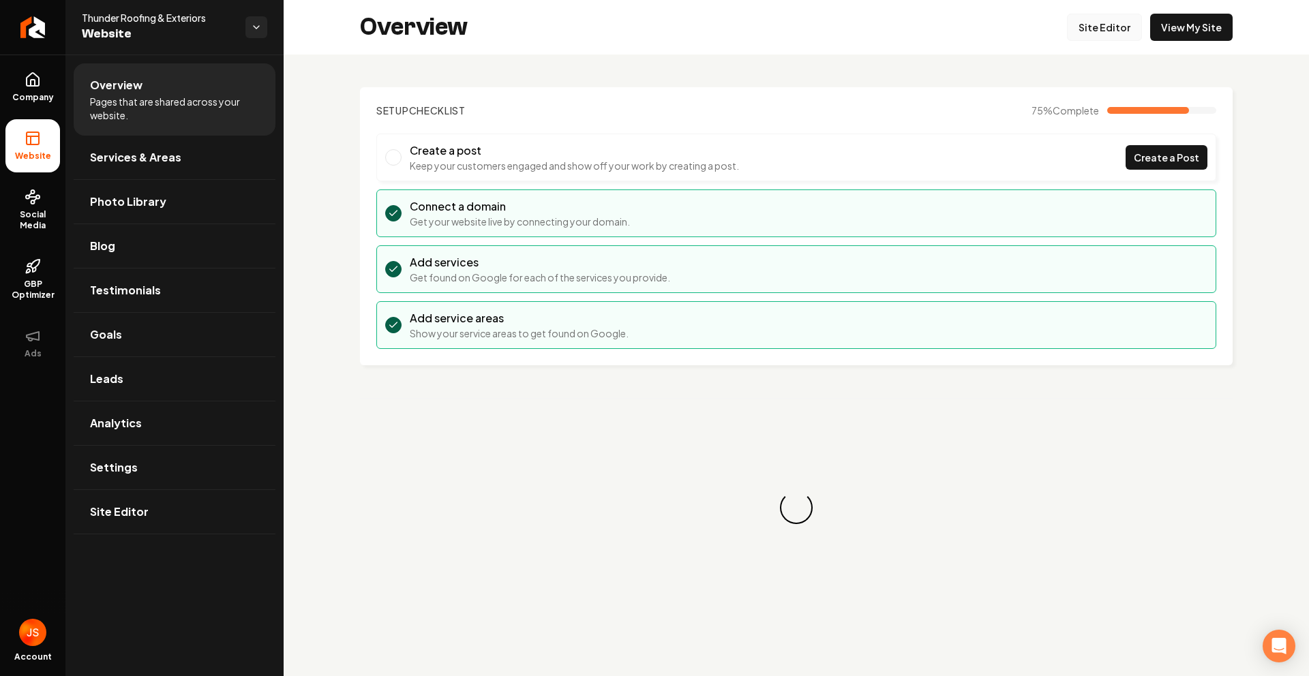
click at [1112, 40] on link "Site Editor" at bounding box center [1104, 27] width 75 height 27
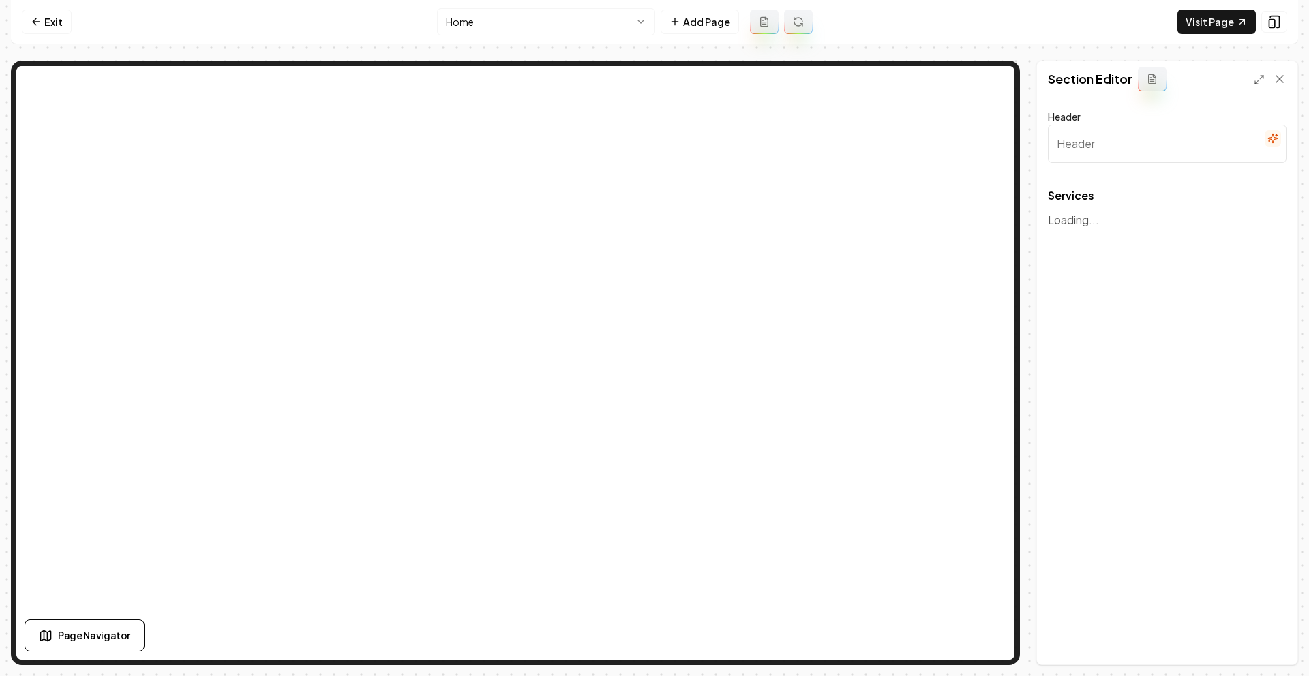
type input "Our Services"
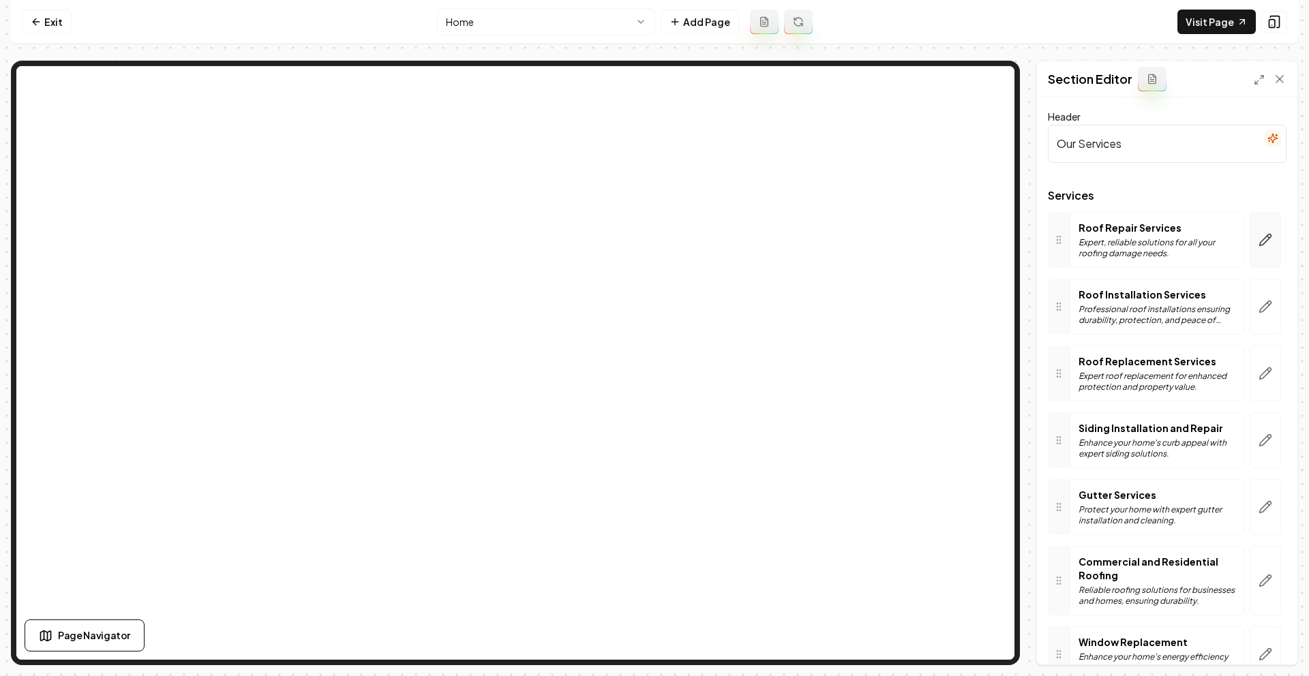
click at [1249, 251] on button "button" at bounding box center [1264, 240] width 31 height 56
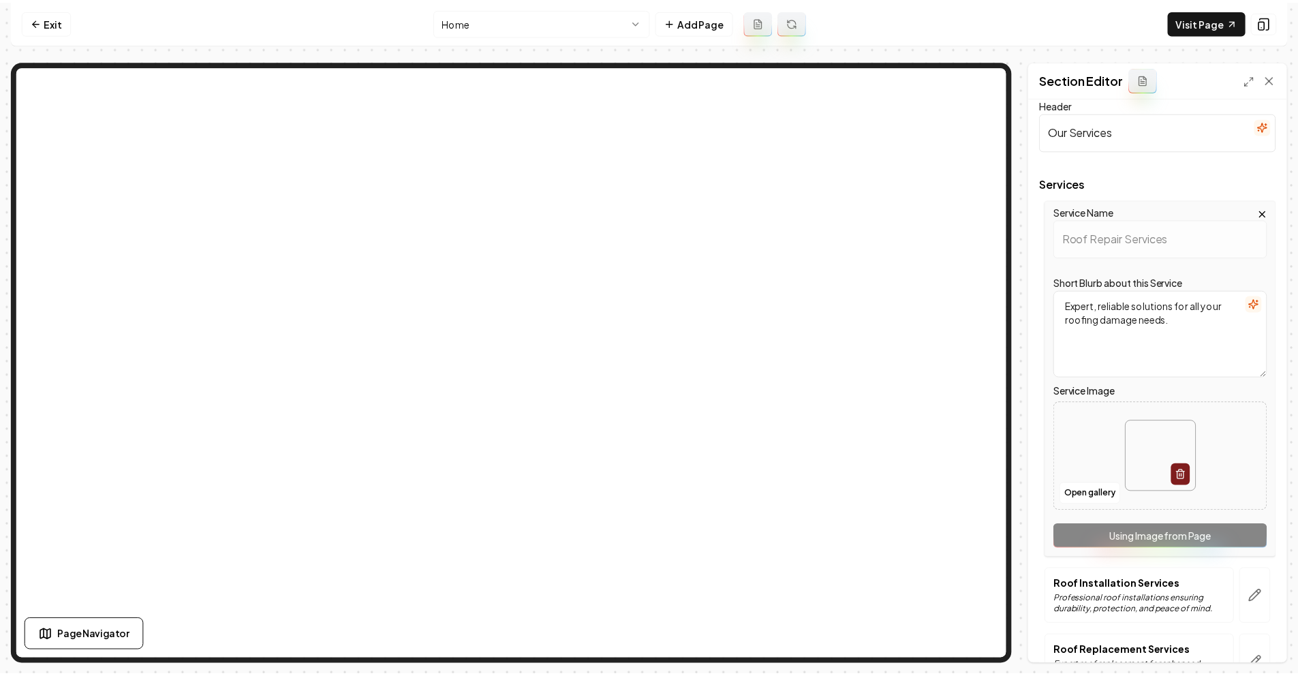
scroll to position [26, 0]
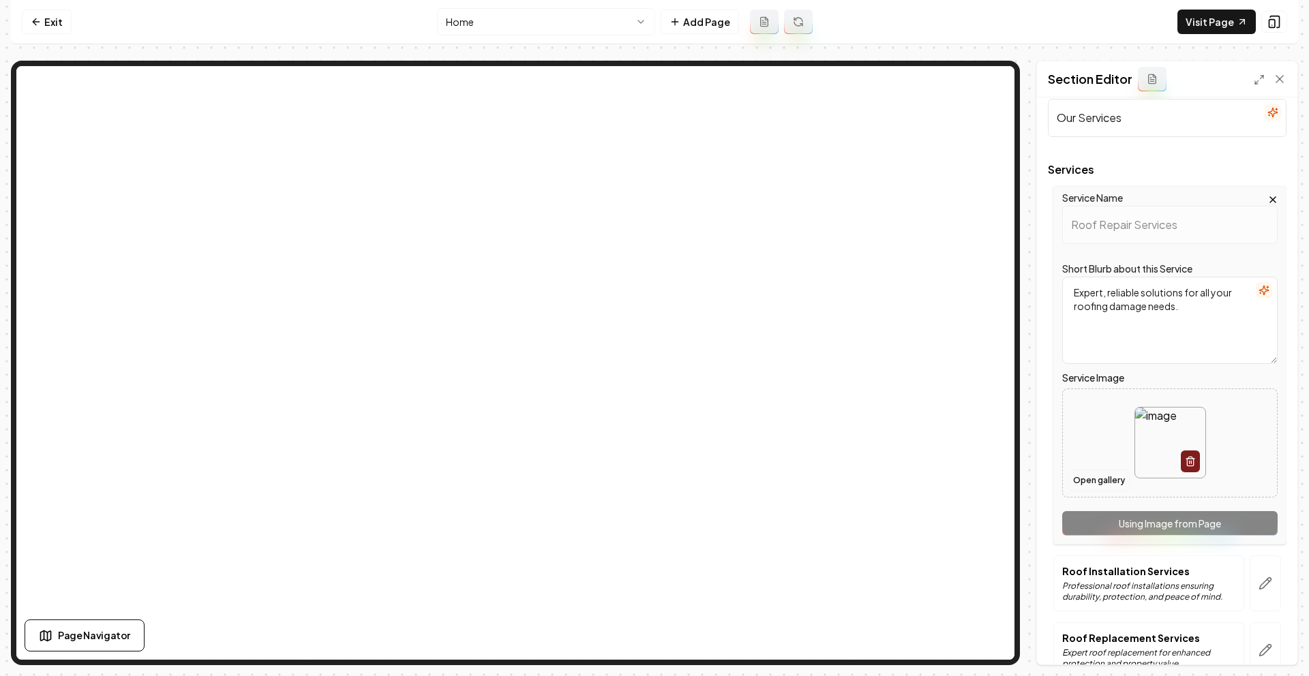
click at [1098, 484] on button "Open gallery" at bounding box center [1098, 481] width 61 height 22
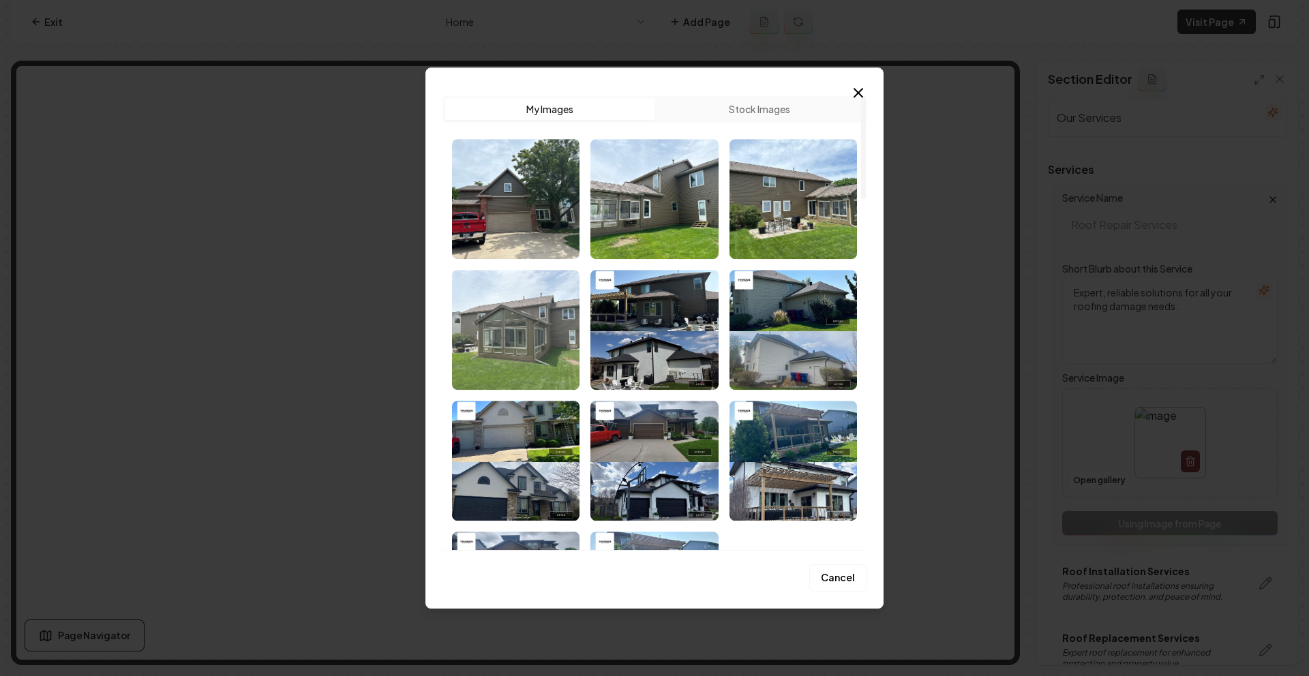
click at [528, 319] on img "Select image image_6814d8e2432c476416ccfb95.jpg" at bounding box center [515, 330] width 127 height 120
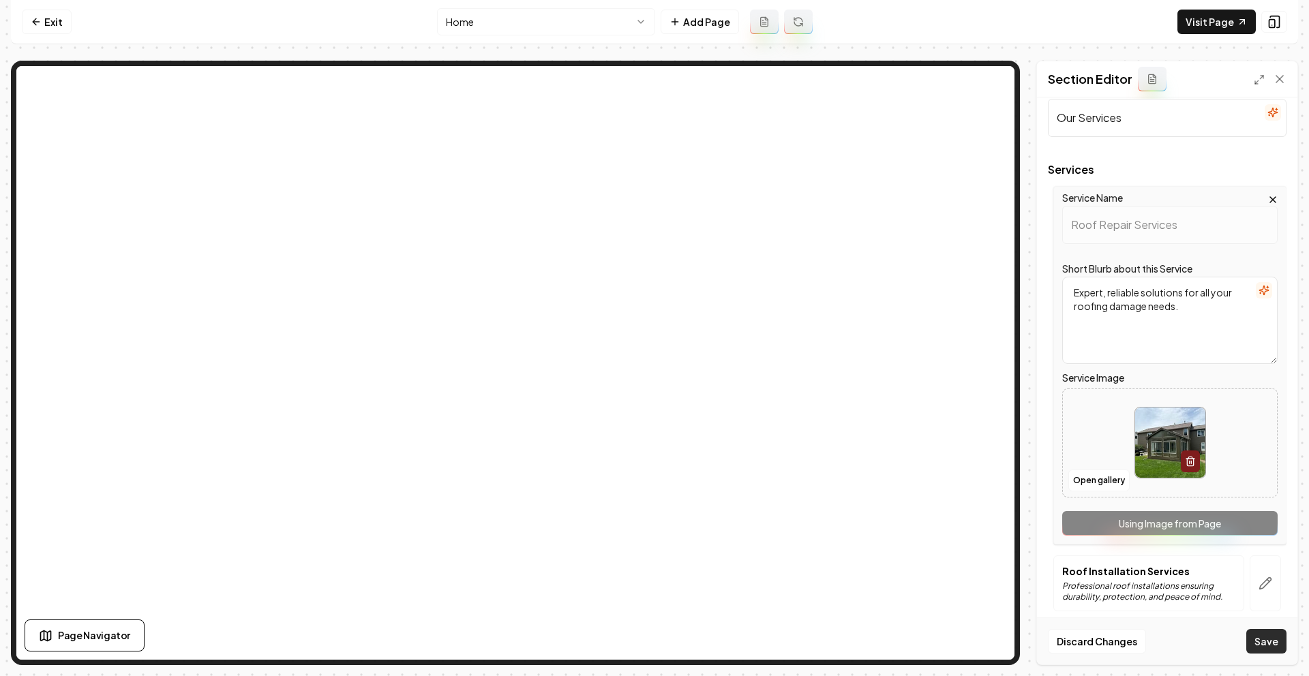
click at [1263, 650] on button "Save" at bounding box center [1266, 641] width 40 height 25
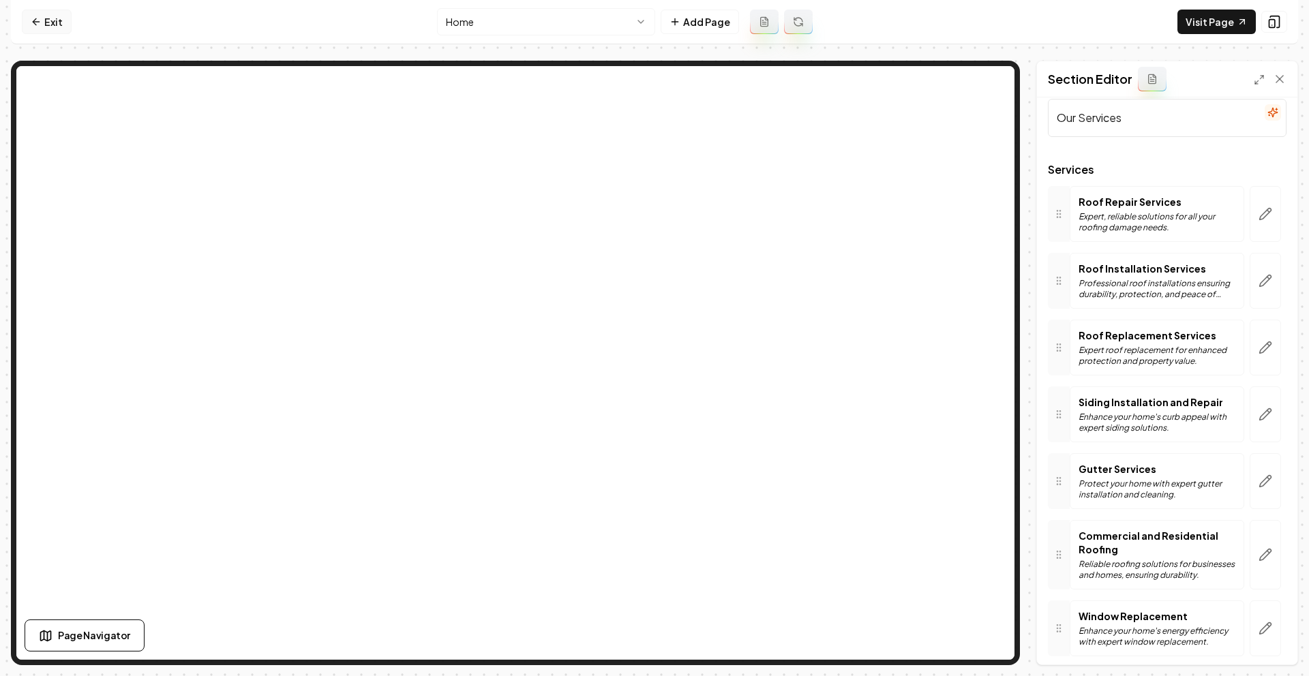
click at [42, 12] on link "Exit" at bounding box center [47, 22] width 50 height 25
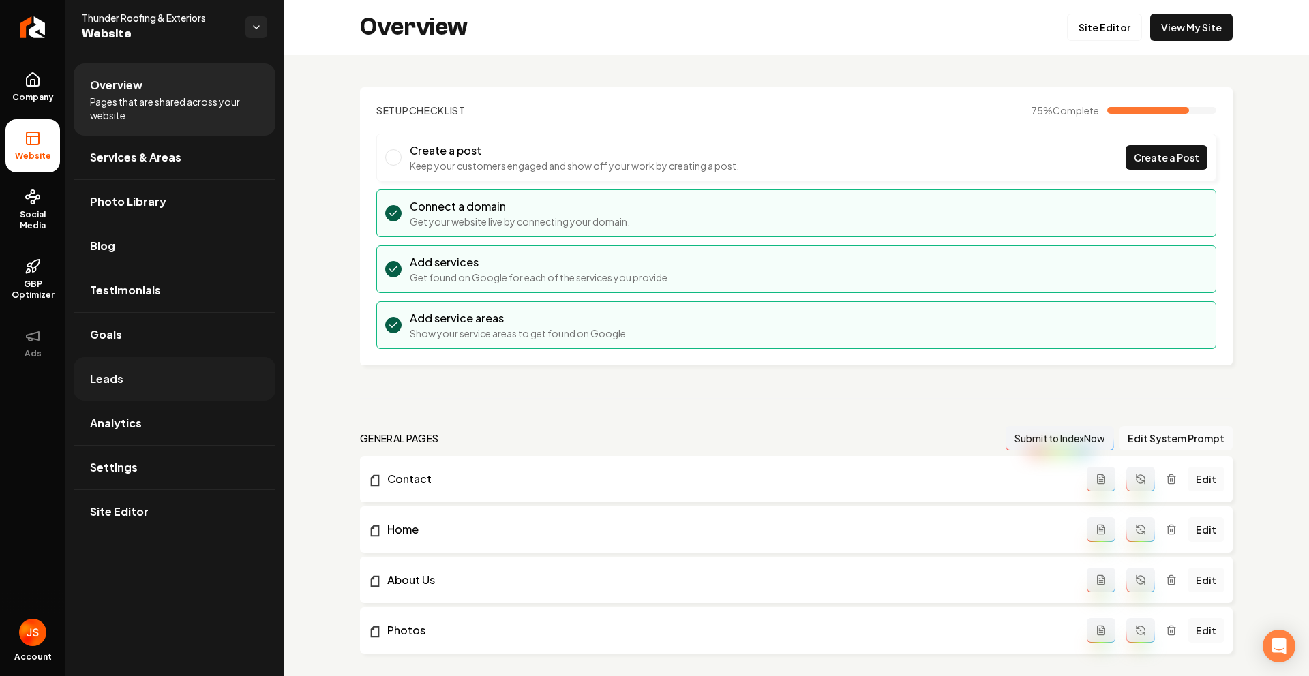
click at [100, 376] on span "Leads" at bounding box center [106, 379] width 33 height 16
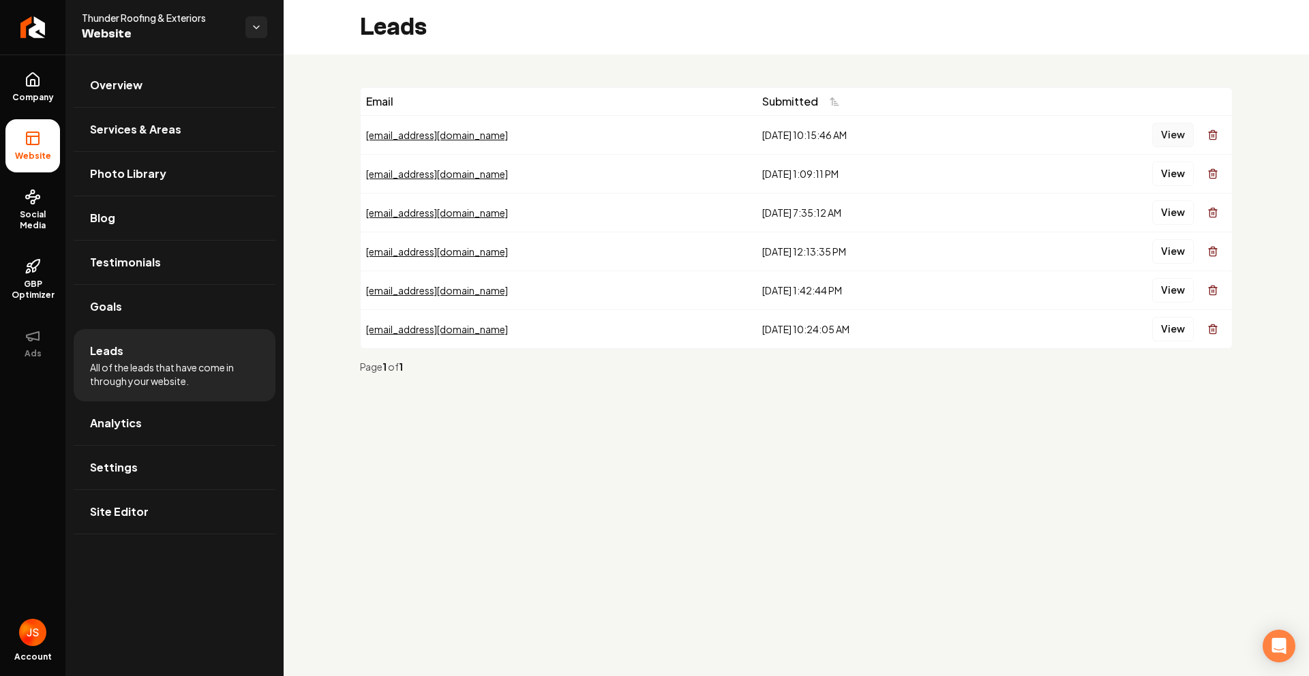
click at [1167, 133] on button "View" at bounding box center [1173, 135] width 42 height 25
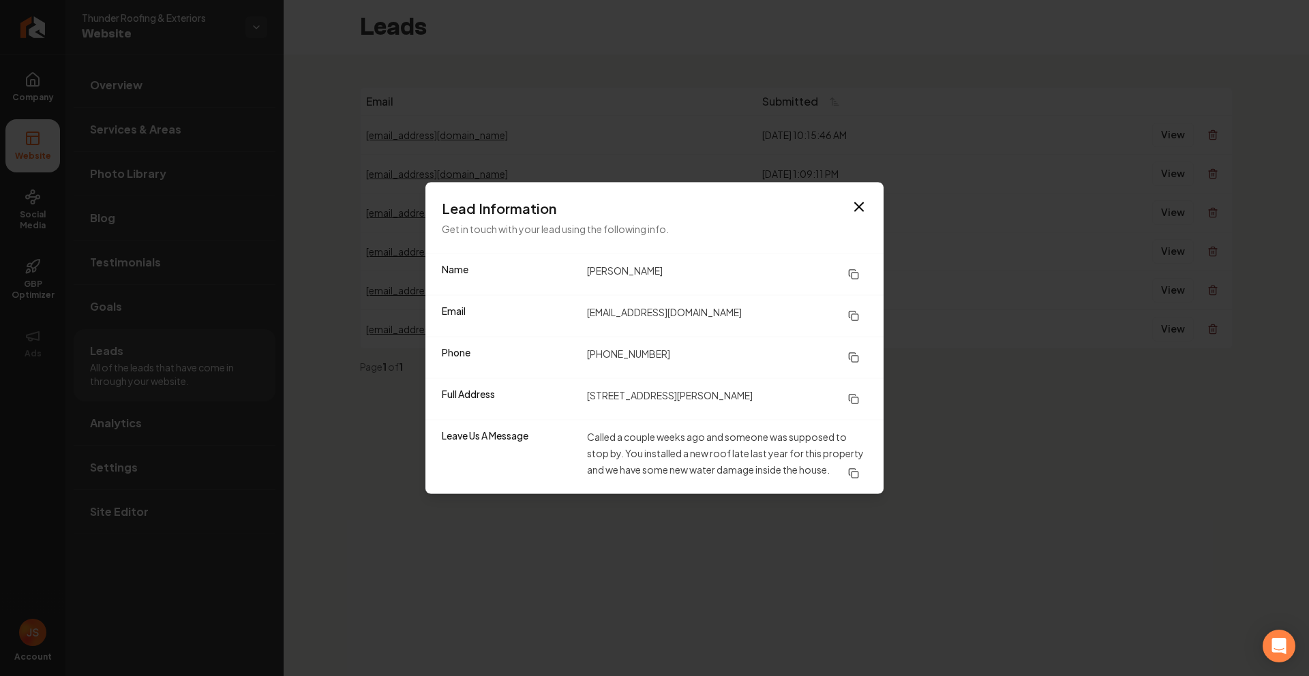
click at [873, 204] on div "Lead Information Get in touch with your lead using the following info." at bounding box center [654, 218] width 458 height 71
click at [863, 199] on icon "button" at bounding box center [859, 207] width 16 height 16
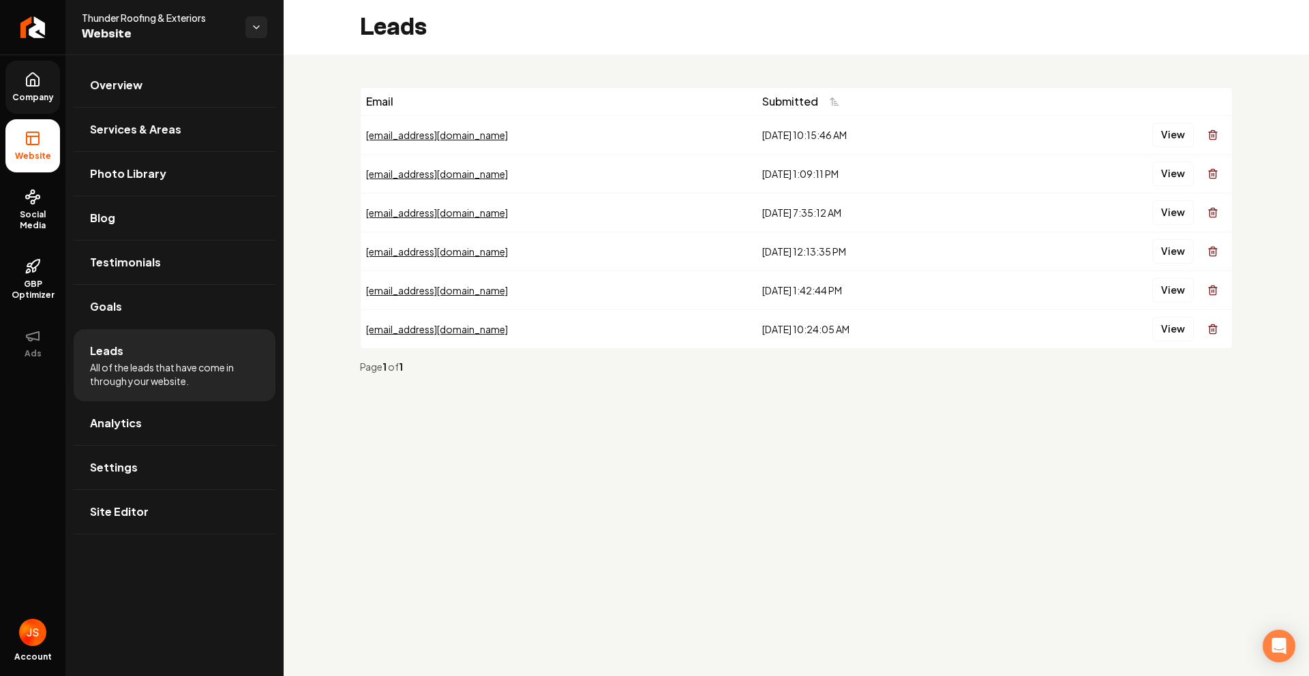
click at [33, 92] on span "Company" at bounding box center [33, 97] width 52 height 11
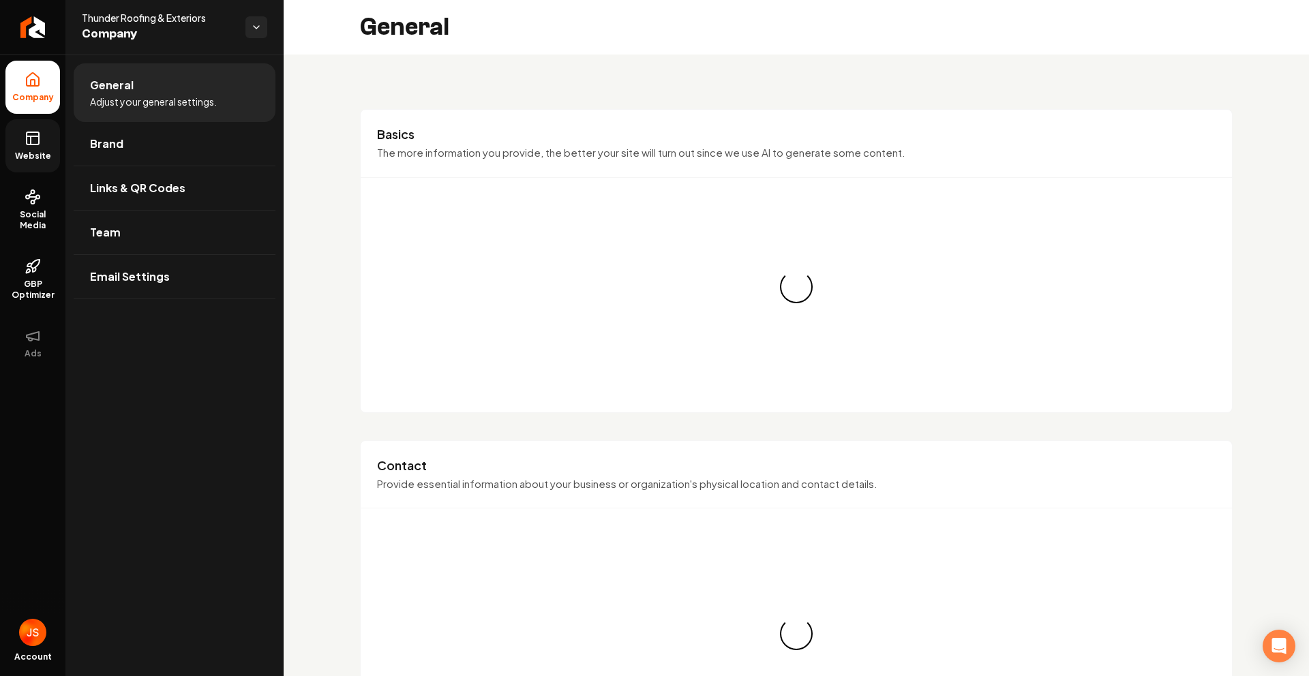
click at [27, 126] on link "Website" at bounding box center [32, 145] width 55 height 53
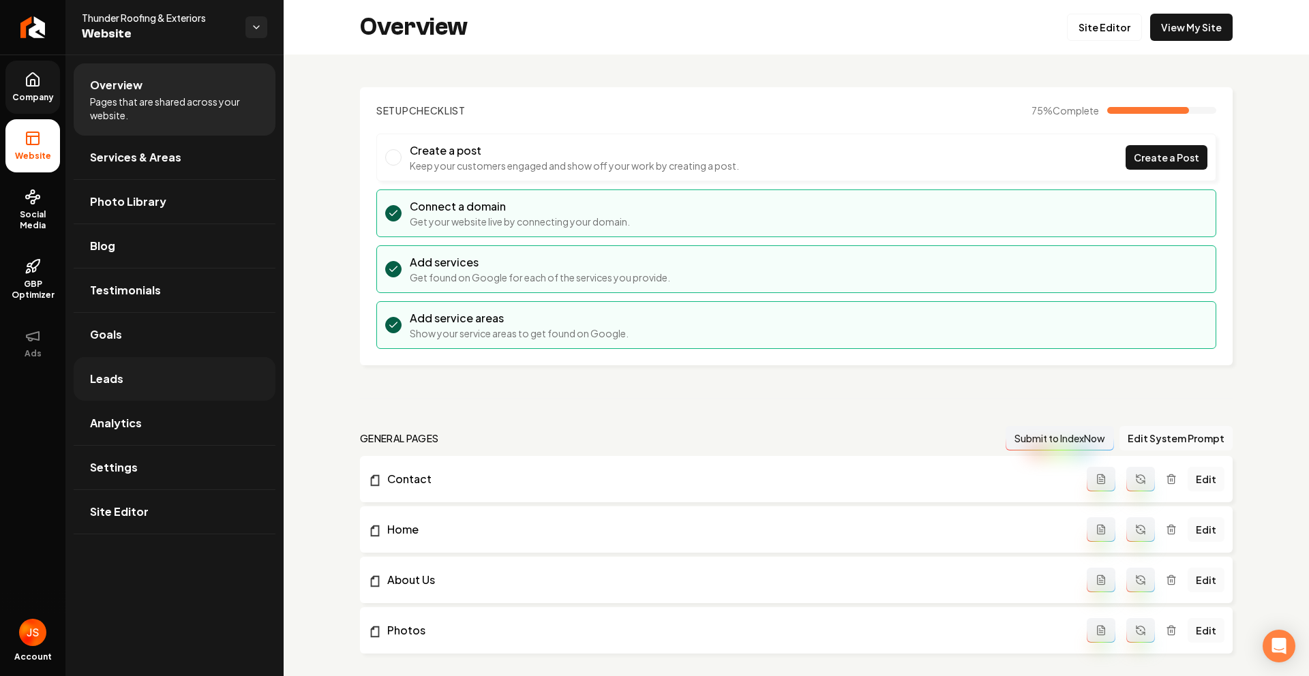
click at [152, 371] on link "Leads" at bounding box center [175, 379] width 202 height 44
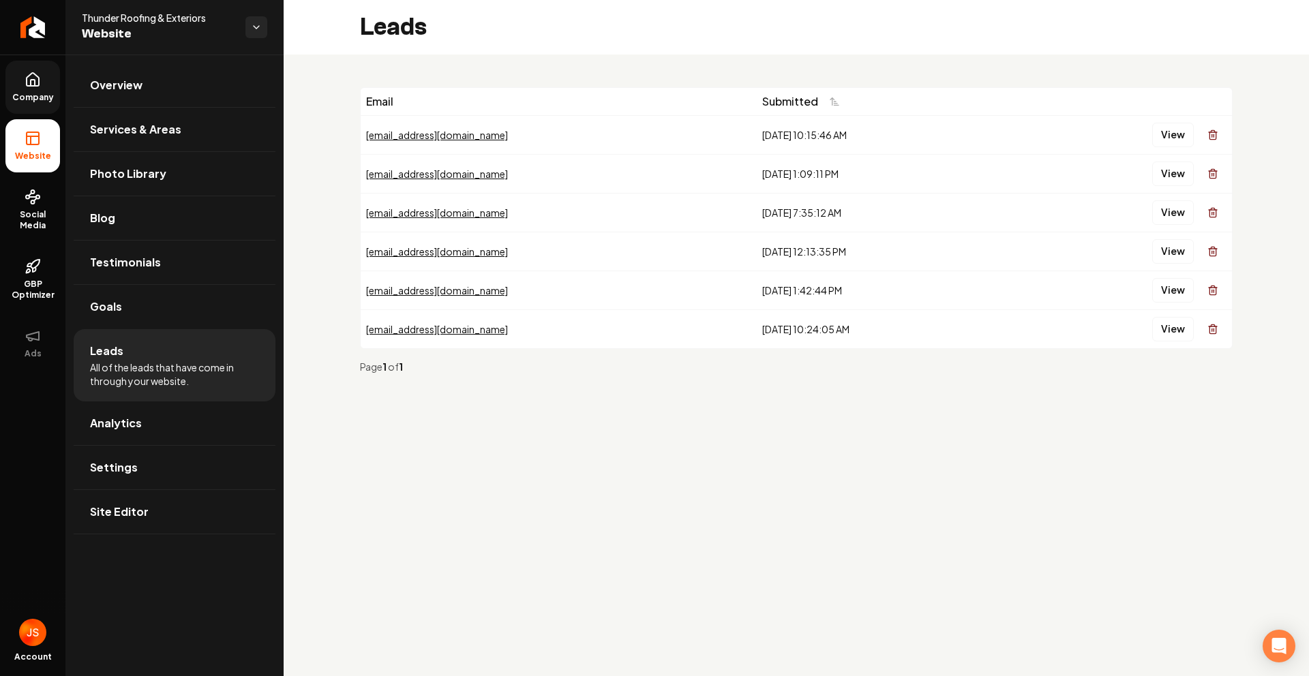
drag, startPoint x: 30, startPoint y: 185, endPoint x: 27, endPoint y: 174, distance: 11.4
click at [29, 185] on link "Social Media" at bounding box center [32, 210] width 55 height 64
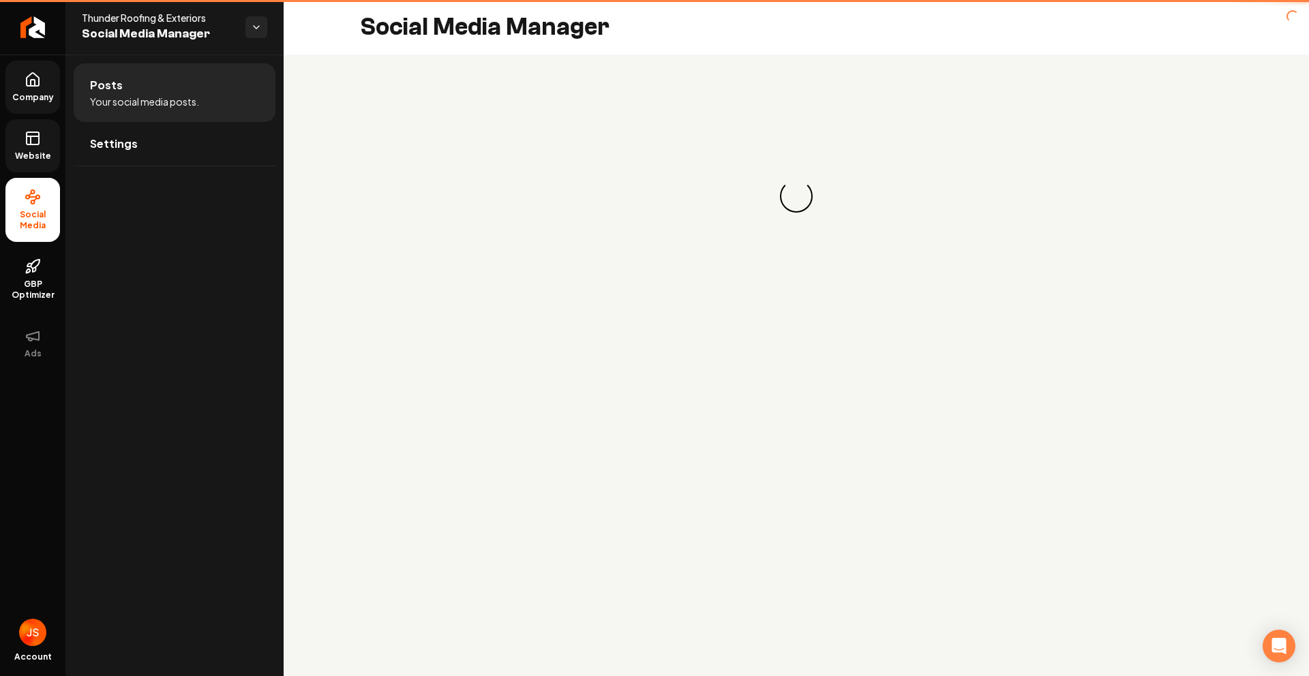
click at [24, 118] on ul "Company Website Social Media GBP Optimizer Ads" at bounding box center [32, 215] width 65 height 321
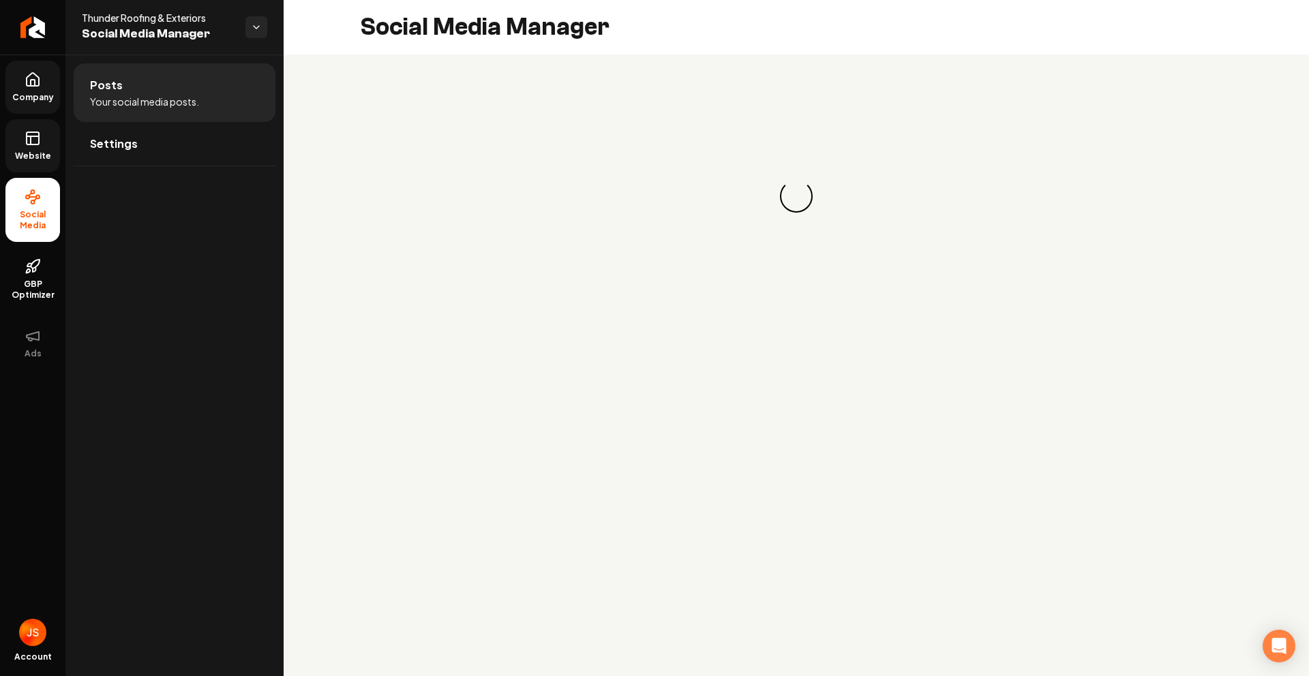
click at [23, 102] on span "Company" at bounding box center [33, 97] width 52 height 11
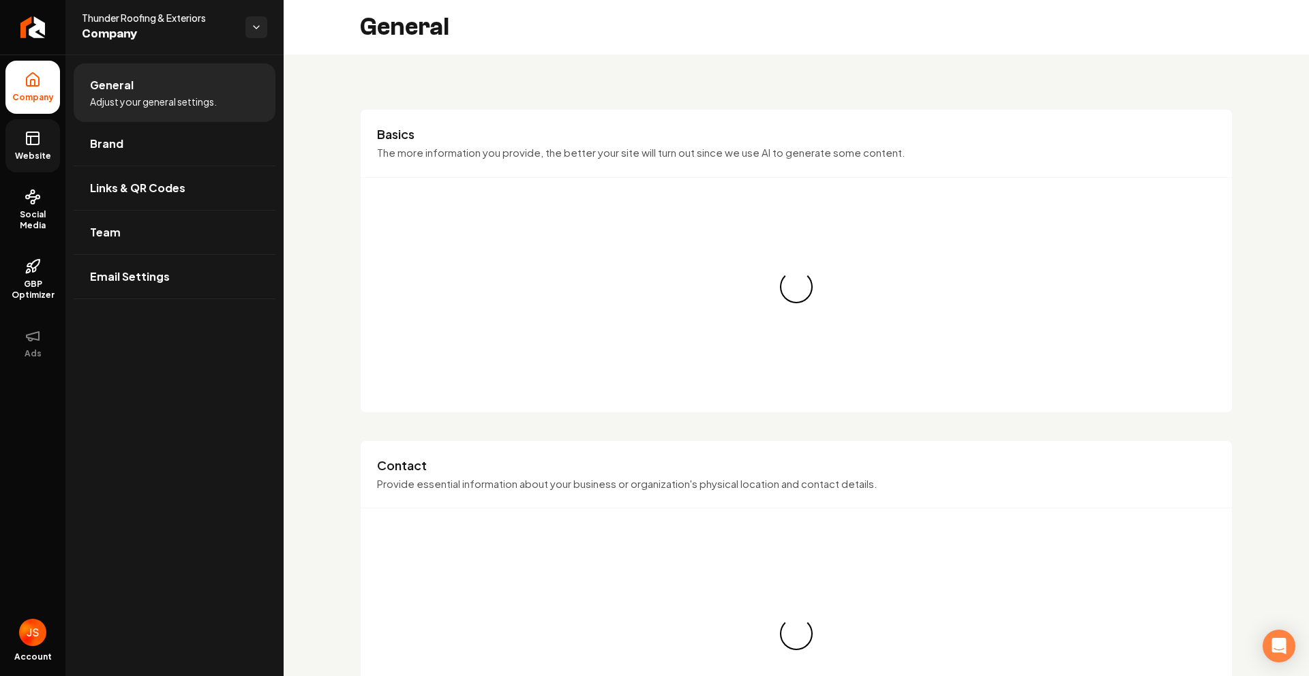
click at [48, 167] on link "Website" at bounding box center [32, 145] width 55 height 53
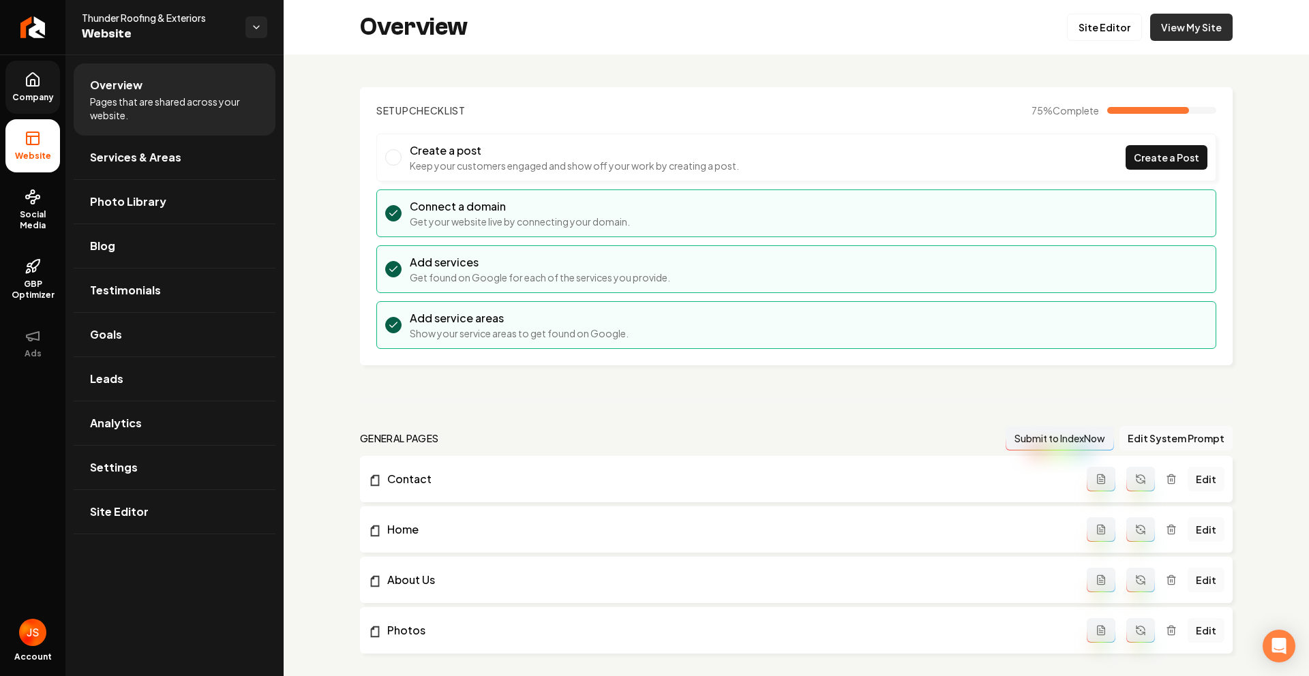
click at [1218, 33] on link "View My Site" at bounding box center [1191, 27] width 82 height 27
click at [33, 20] on icon "Return to dashboard" at bounding box center [33, 27] width 22 height 22
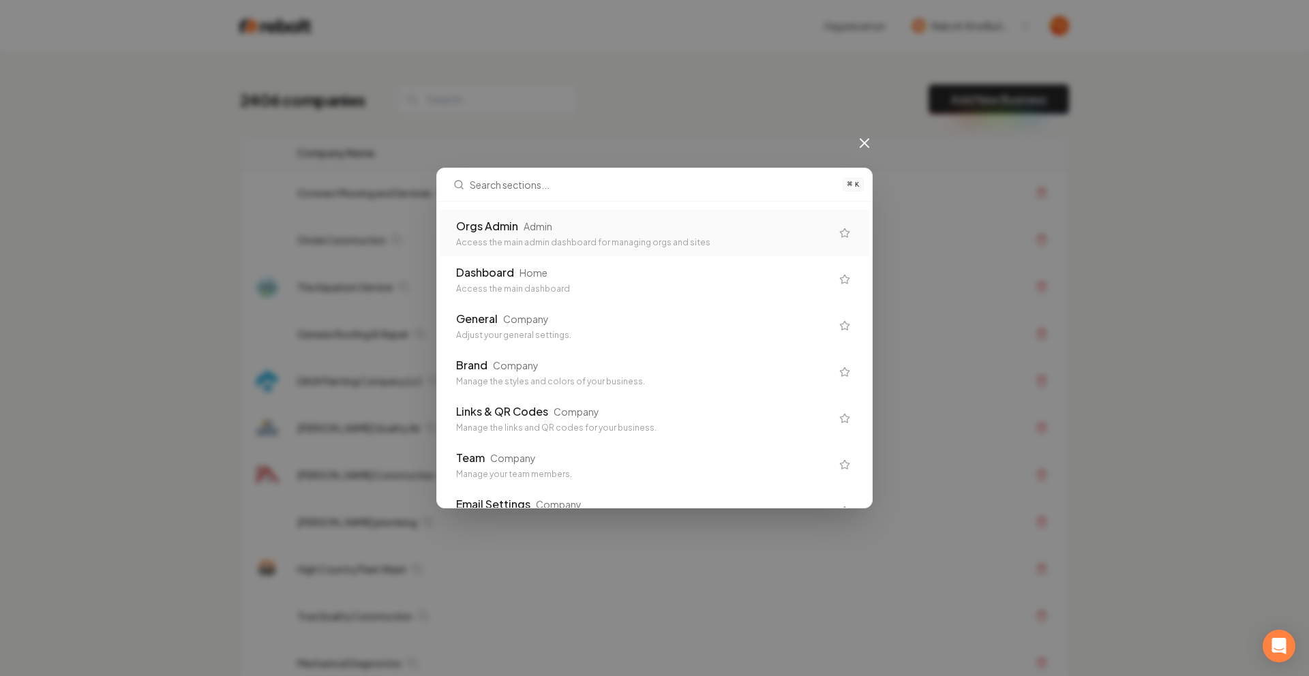
click at [781, 242] on div "Access the main admin dashboard for managing orgs and sites" at bounding box center [643, 242] width 375 height 11
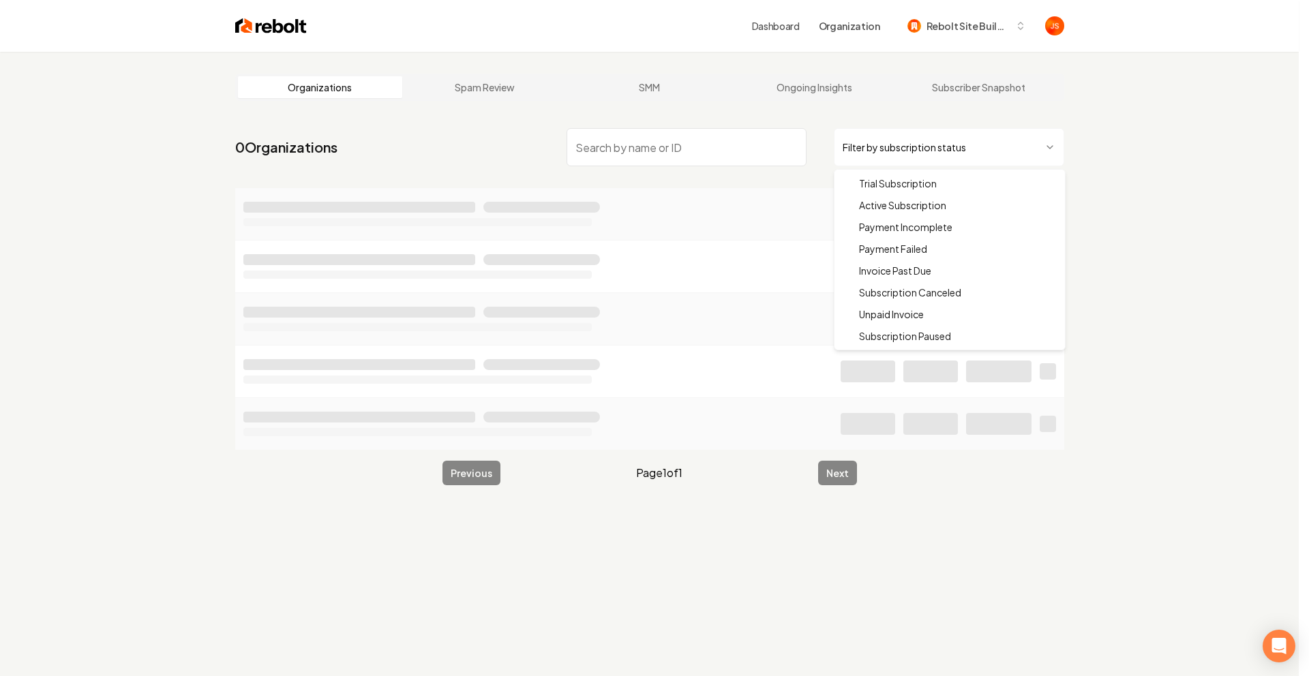
click at [904, 148] on html "Dashboard Organization Rebolt Site Builder Organizations Spam Review SMM Ongoin…" at bounding box center [654, 338] width 1309 height 676
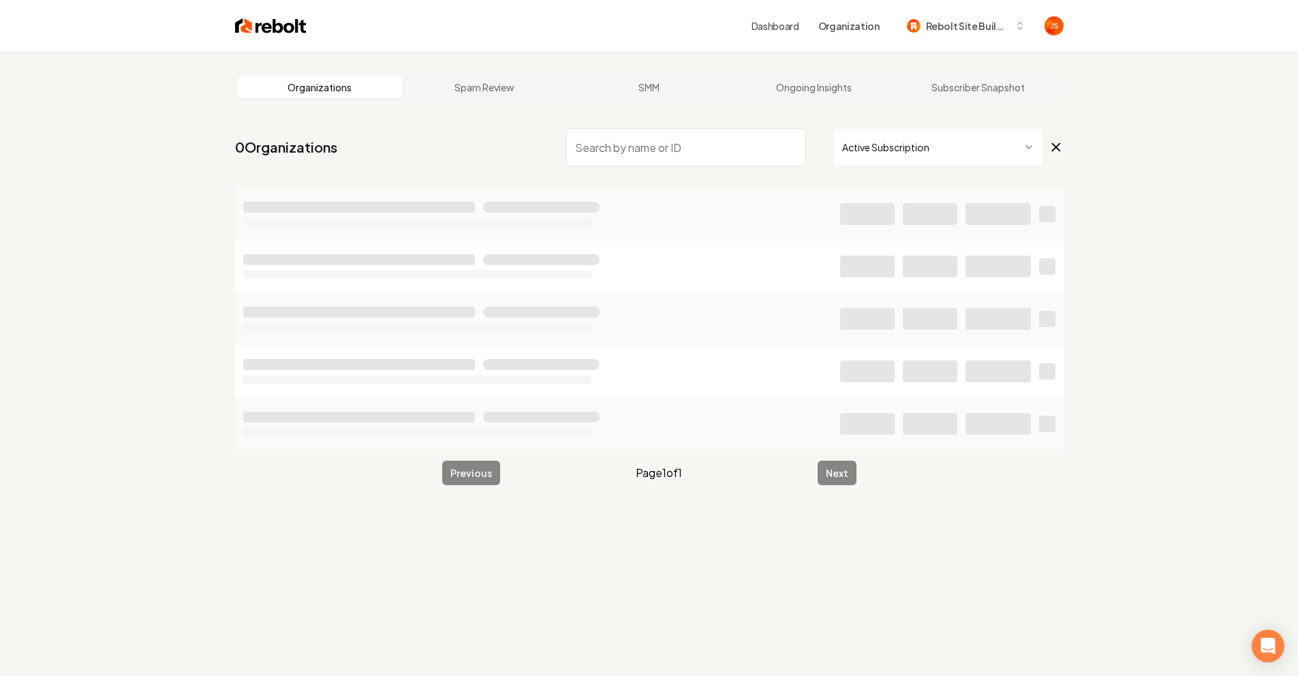
click at [607, 155] on input "search" at bounding box center [686, 147] width 240 height 38
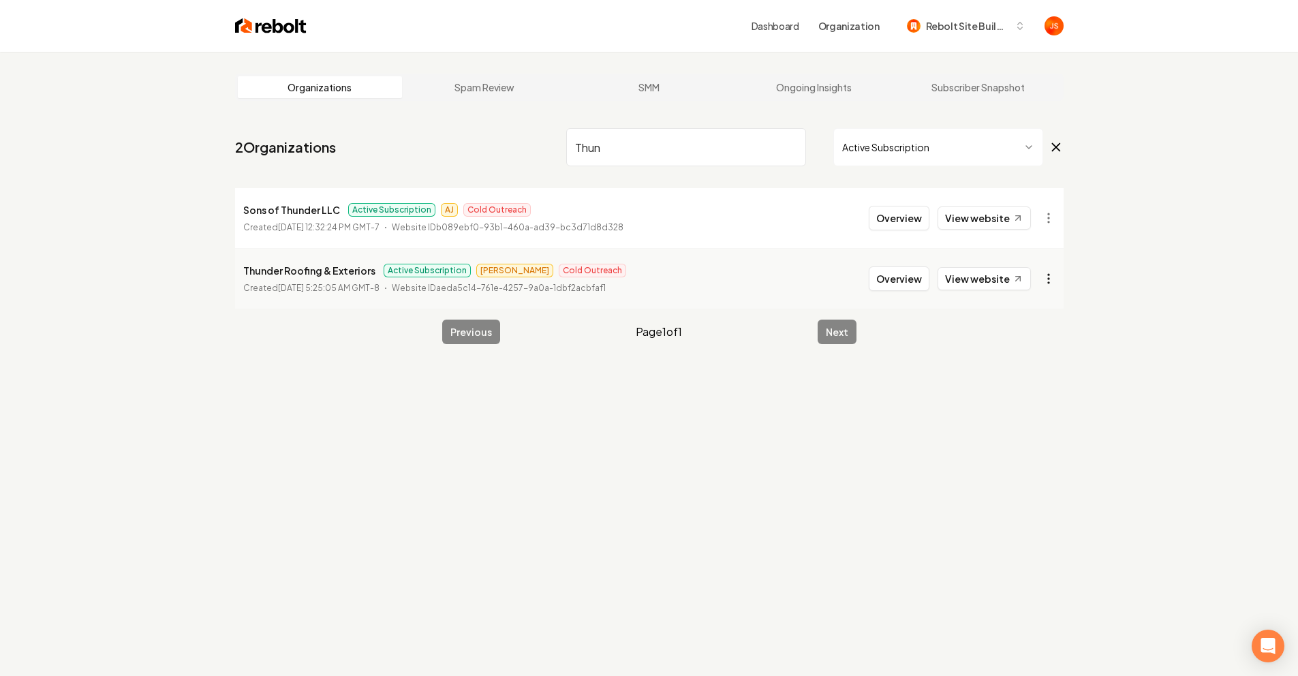
type input "Thun"
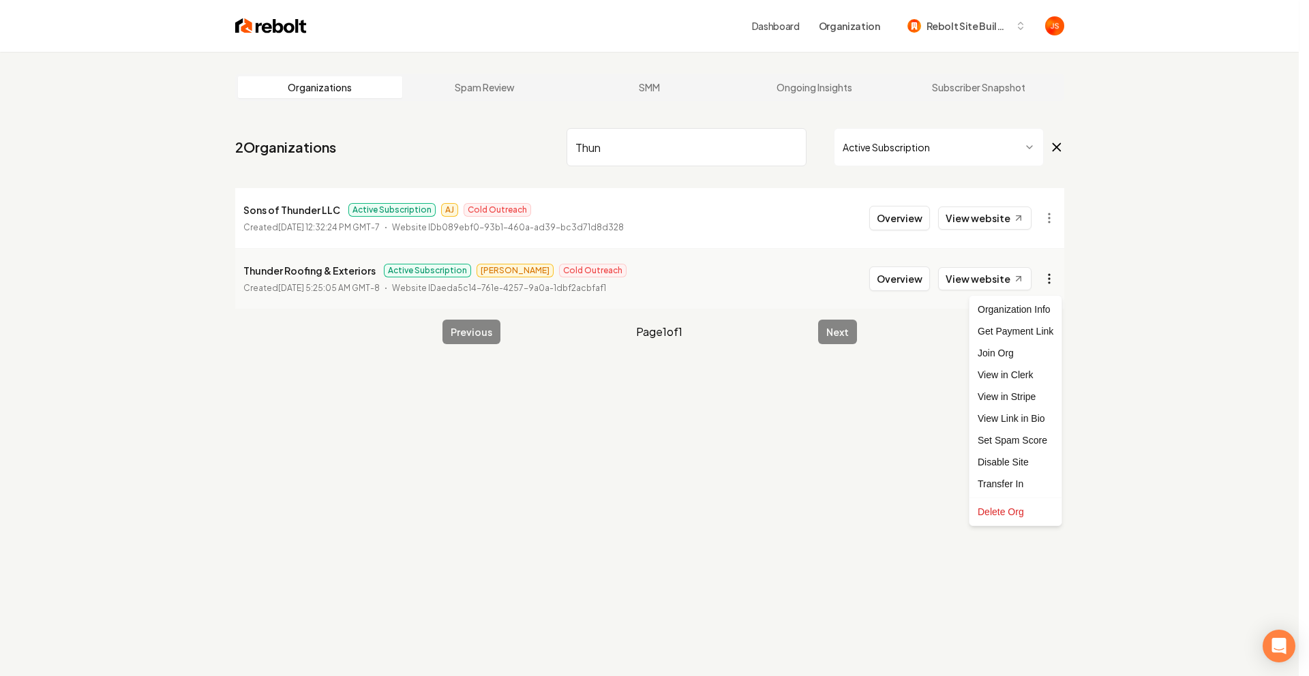
click at [1054, 273] on html "Dashboard Organization Rebolt Site Builder Organizations Spam Review SMM Ongoin…" at bounding box center [654, 338] width 1309 height 676
click at [1026, 390] on link "View in Stripe" at bounding box center [1015, 397] width 87 height 22
